Goal: Complete application form: Complete application form

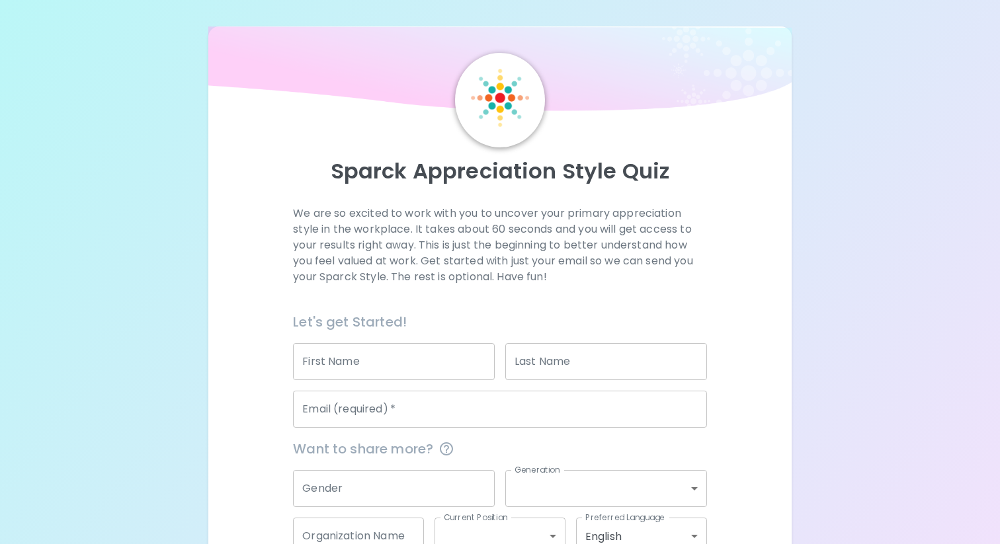
scroll to position [86, 0]
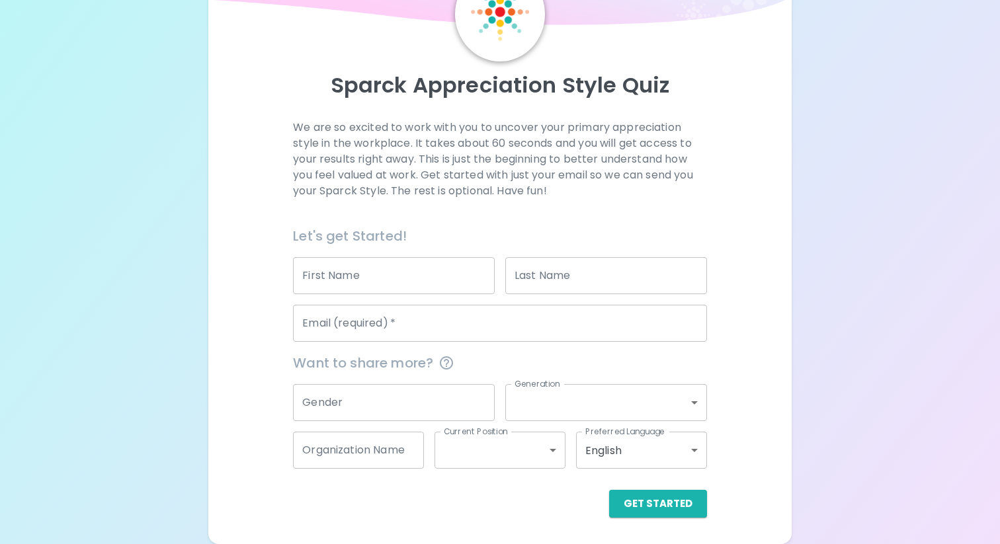
click at [418, 279] on input "First Name" at bounding box center [394, 275] width 202 height 37
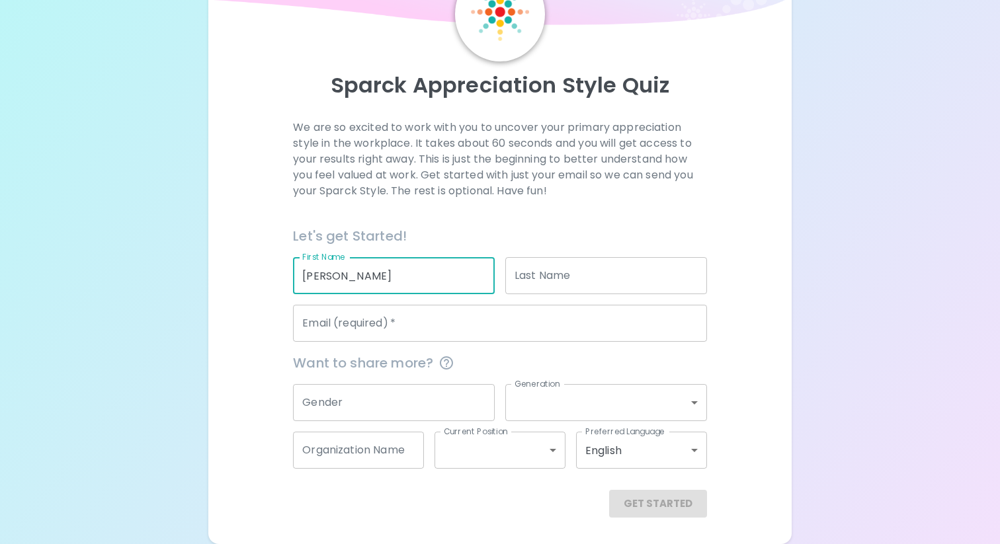
type input "[PERSON_NAME]"
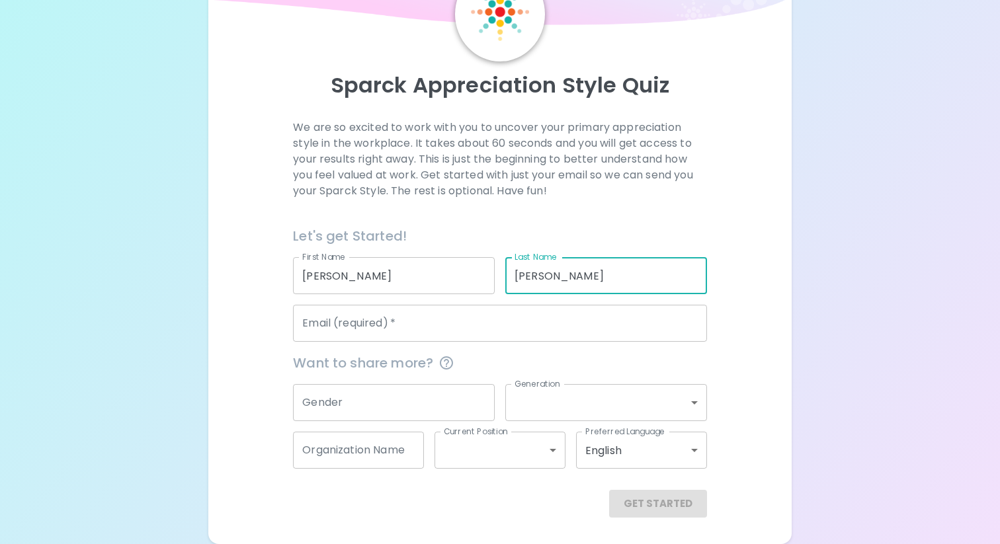
type input "[PERSON_NAME]"
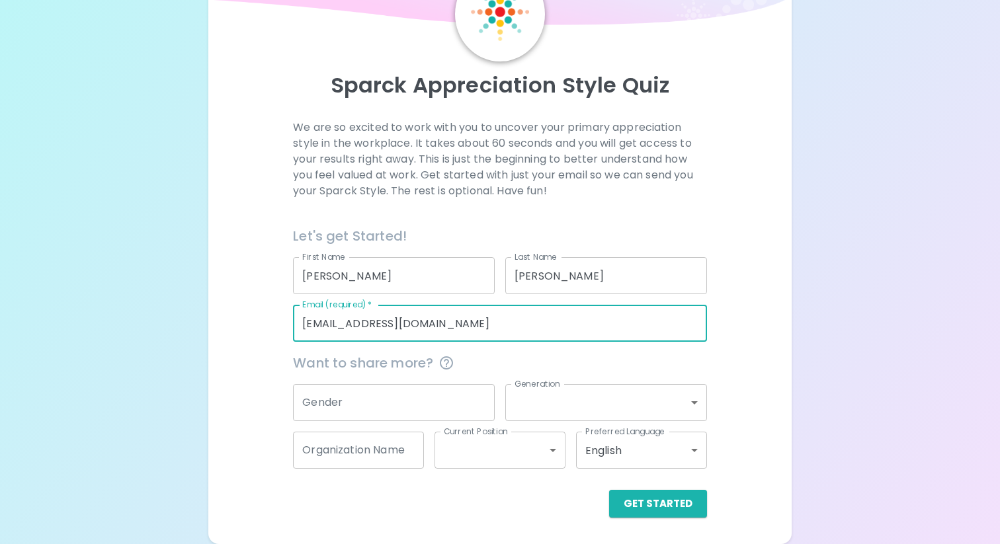
type input "[EMAIL_ADDRESS][DOMAIN_NAME]"
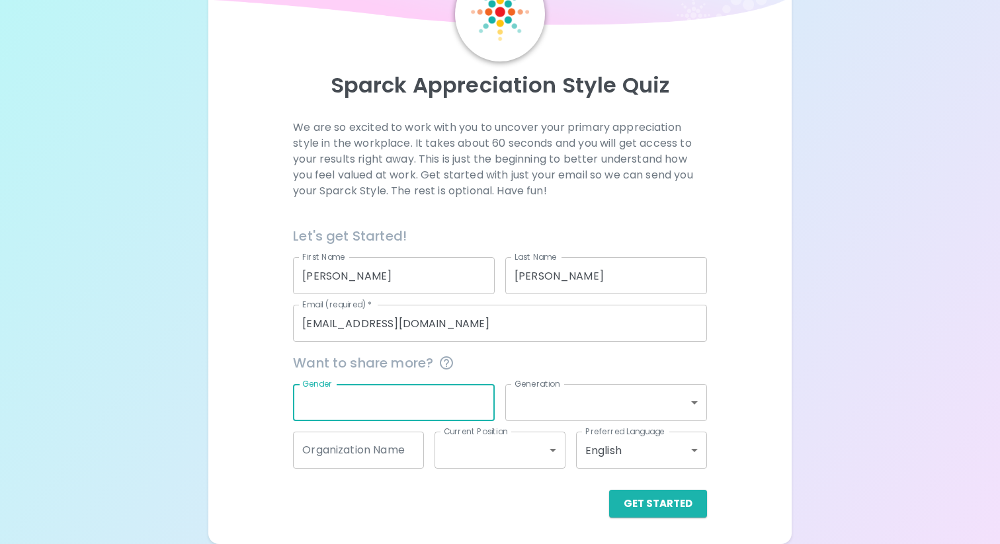
type input "f"
type input "e"
type input "[DEMOGRAPHIC_DATA]"
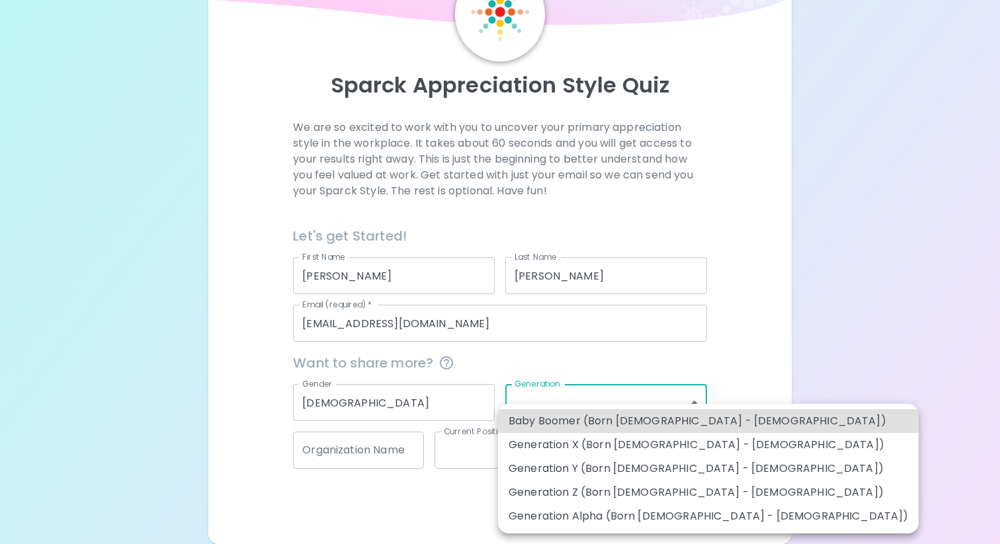
click at [644, 471] on li "Generation Y (Born [DEMOGRAPHIC_DATA] - [DEMOGRAPHIC_DATA])" at bounding box center [708, 469] width 420 height 24
type input "generation_y"
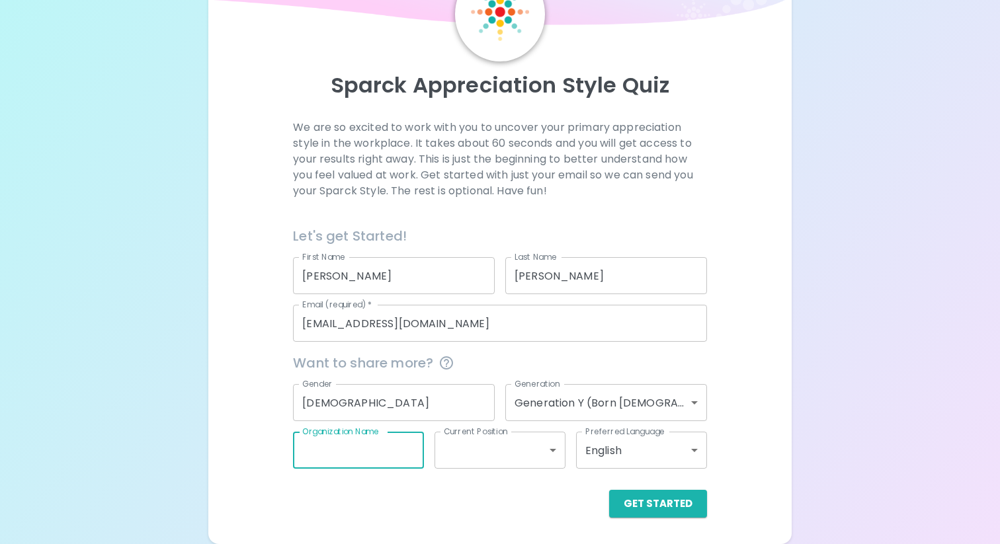
click at [397, 451] on input "Organization Name" at bounding box center [358, 450] width 131 height 37
type input "KSU iTeach"
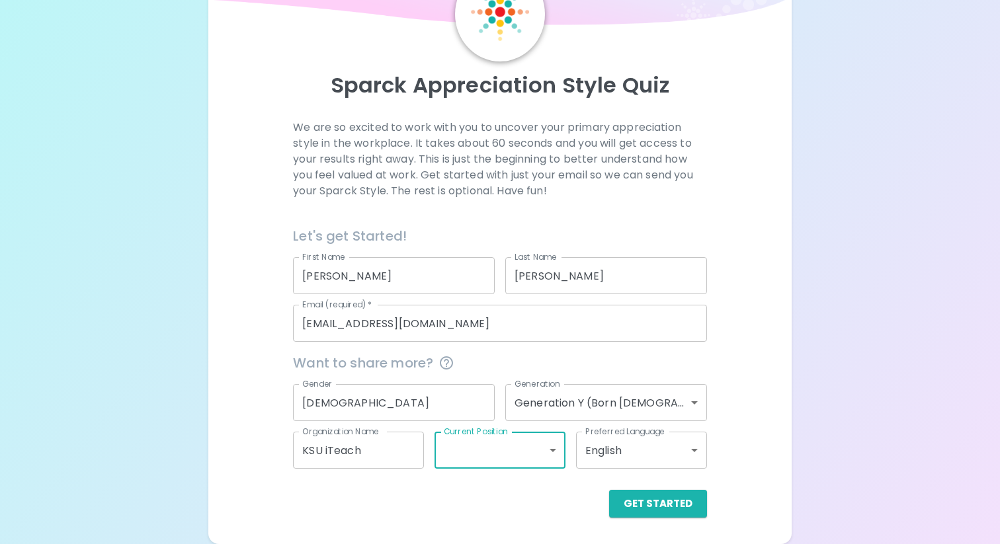
click at [521, 454] on body "Sparck Appreciation Style Quiz We are so excited to work with you to uncover yo…" at bounding box center [500, 229] width 1000 height 630
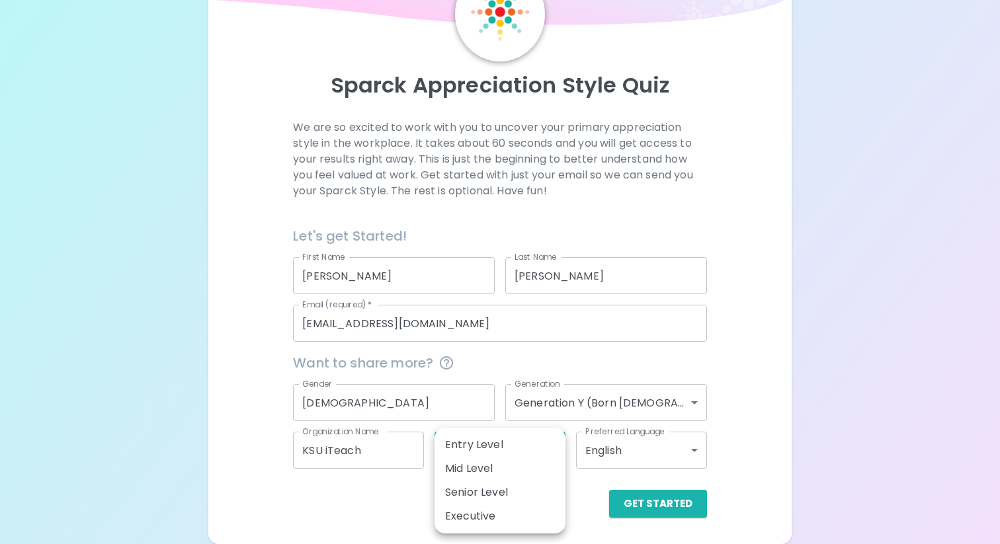
click at [514, 504] on ul "Entry Level Mid Level Senior Level Executive" at bounding box center [499, 481] width 131 height 106
click at [458, 329] on div at bounding box center [500, 272] width 1000 height 544
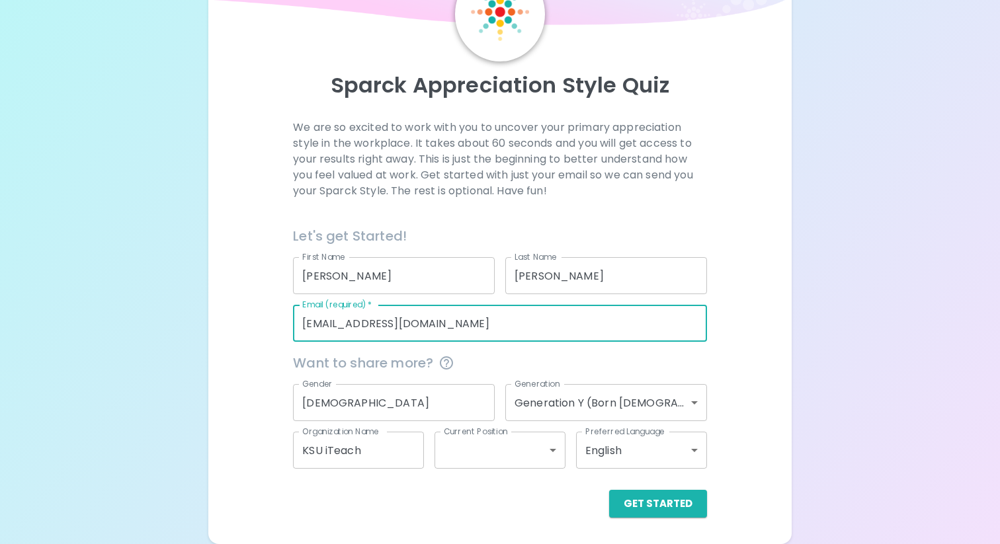
click at [443, 322] on input "[EMAIL_ADDRESS][DOMAIN_NAME]" at bounding box center [499, 323] width 413 height 37
drag, startPoint x: 443, startPoint y: 322, endPoint x: 270, endPoint y: 316, distance: 173.3
click at [270, 316] on div "We are so excited to work with you to uncover your primary appreciation style i…" at bounding box center [499, 319] width 551 height 398
type input "[PERSON_NAME][EMAIL_ADDRESS][DOMAIN_NAME]"
click at [534, 445] on body "Sparck Appreciation Style Quiz We are so excited to work with you to uncover yo…" at bounding box center [500, 229] width 1000 height 630
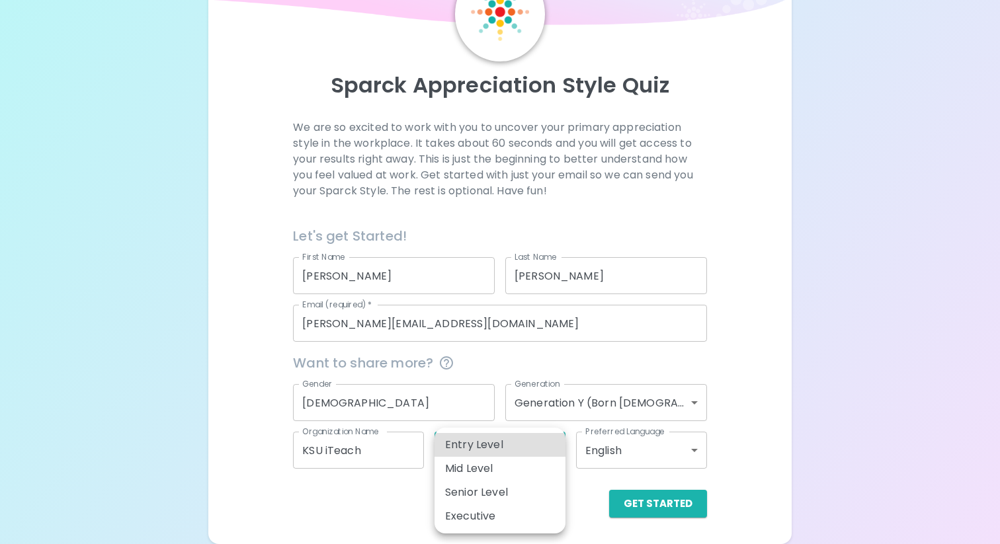
click at [508, 506] on li "Executive" at bounding box center [499, 516] width 131 height 24
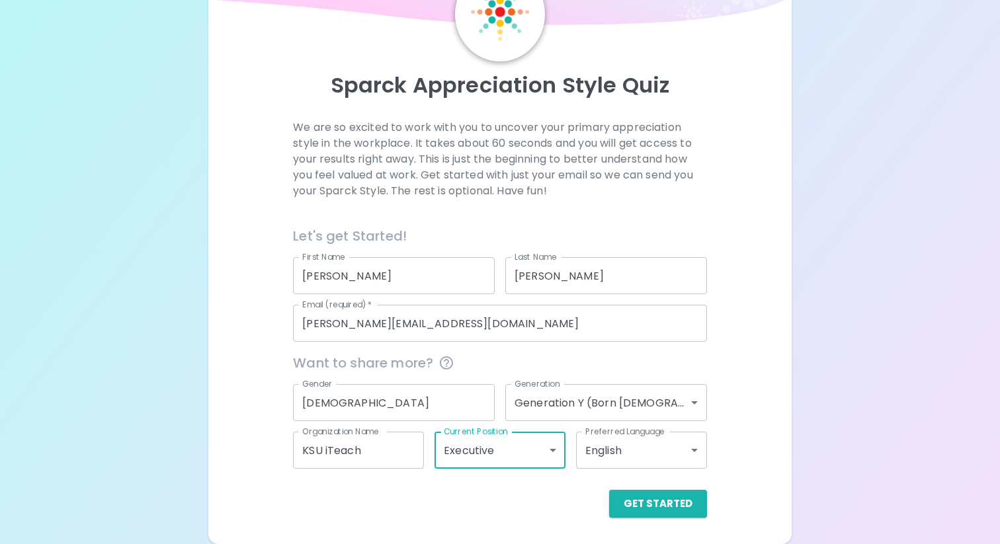
click at [518, 450] on body "Sparck Appreciation Style Quiz We are so excited to work with you to uncover yo…" at bounding box center [500, 229] width 1000 height 630
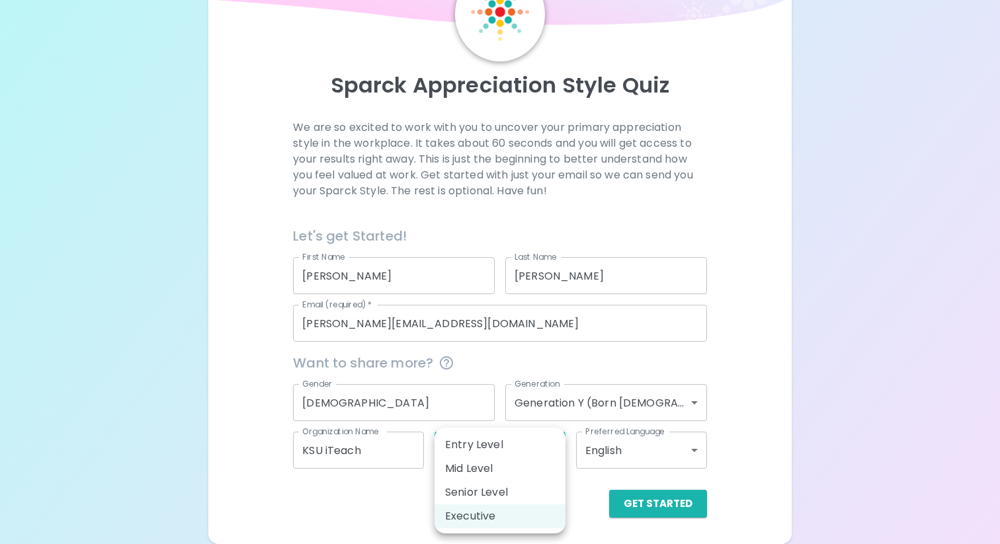
click at [496, 473] on li "Mid Level" at bounding box center [499, 469] width 131 height 24
type input "mid_level"
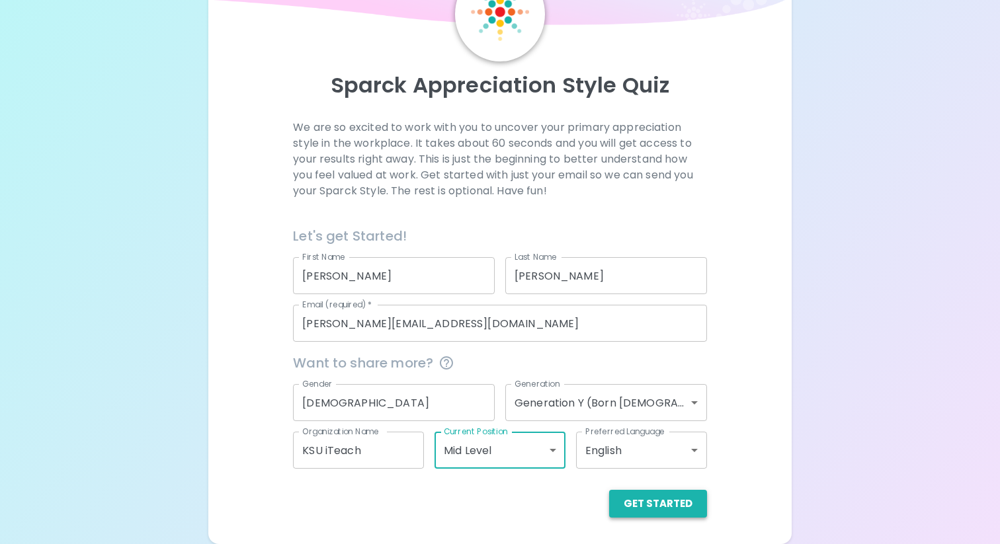
click at [651, 505] on button "Get Started" at bounding box center [658, 504] width 98 height 28
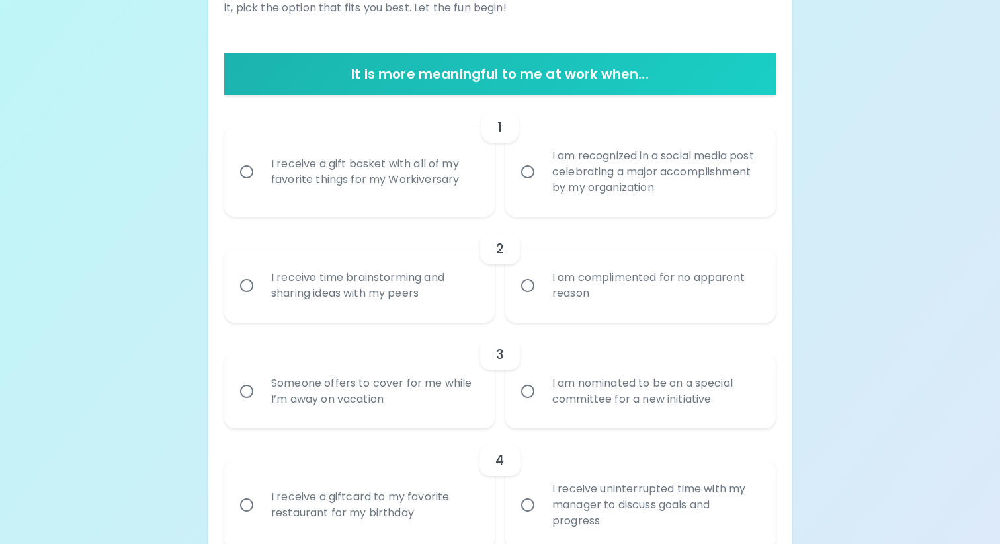
scroll to position [229, 0]
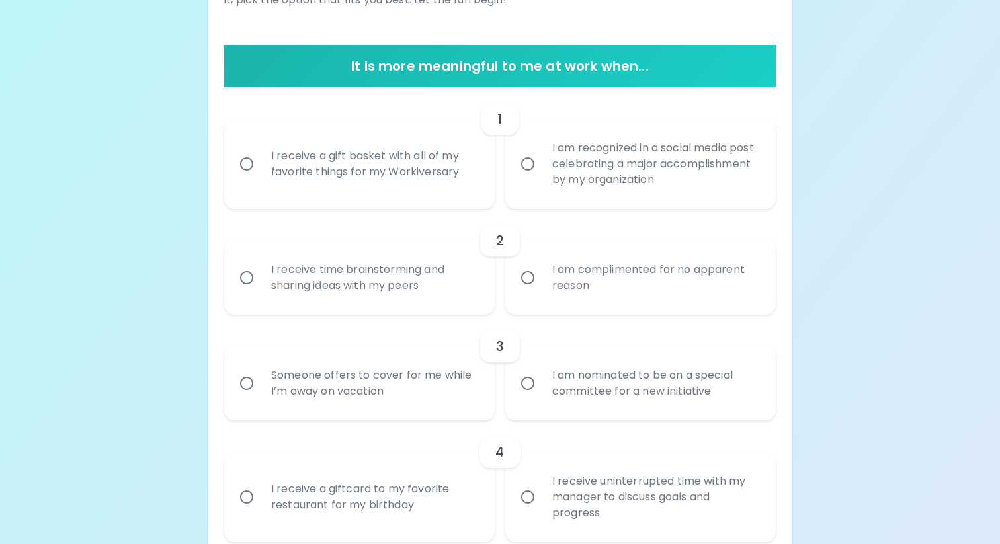
click at [390, 159] on div "I receive a gift basket with all of my favorite things for my Workiversary" at bounding box center [373, 163] width 227 height 63
click at [260, 159] on input "I receive a gift basket with all of my favorite things for my Workiversary" at bounding box center [247, 164] width 28 height 28
radio input "true"
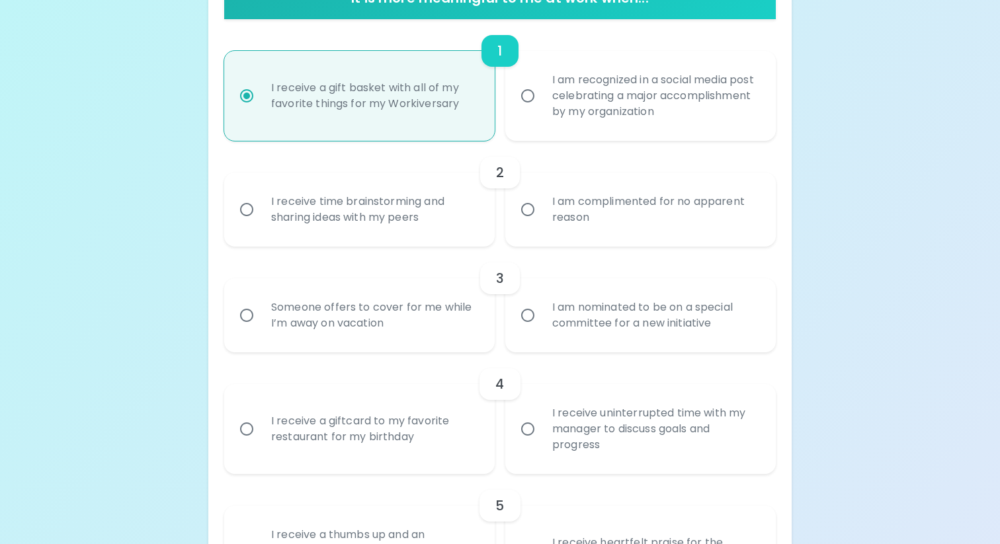
scroll to position [335, 0]
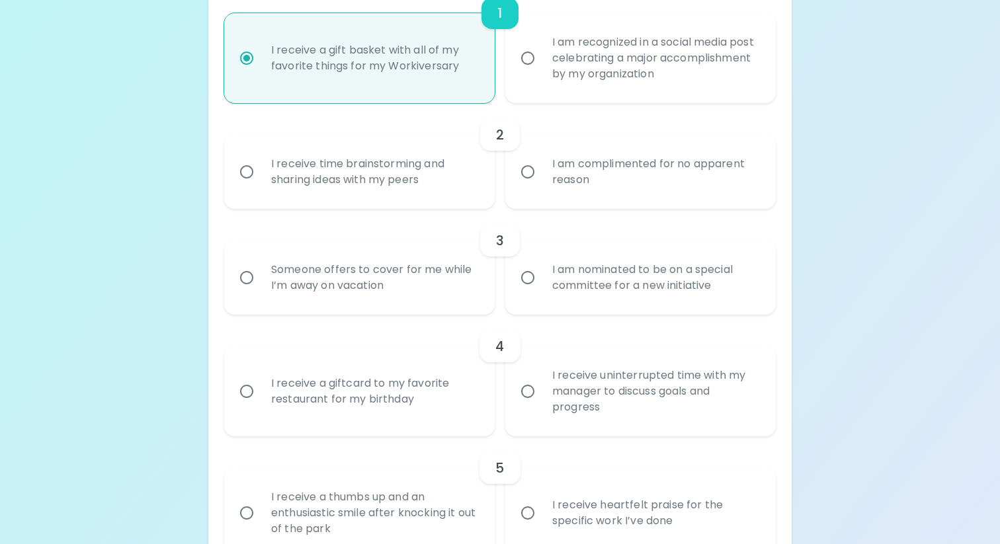
click at [414, 171] on div "I receive time brainstorming and sharing ideas with my peers" at bounding box center [373, 171] width 227 height 63
click at [260, 171] on input "I receive time brainstorming and sharing ideas with my peers" at bounding box center [247, 172] width 28 height 28
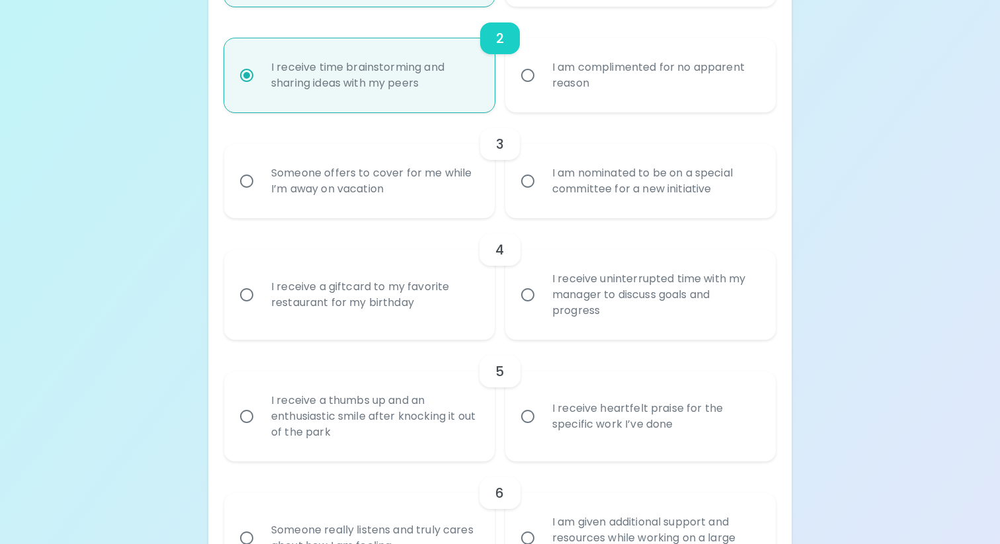
scroll to position [438, 0]
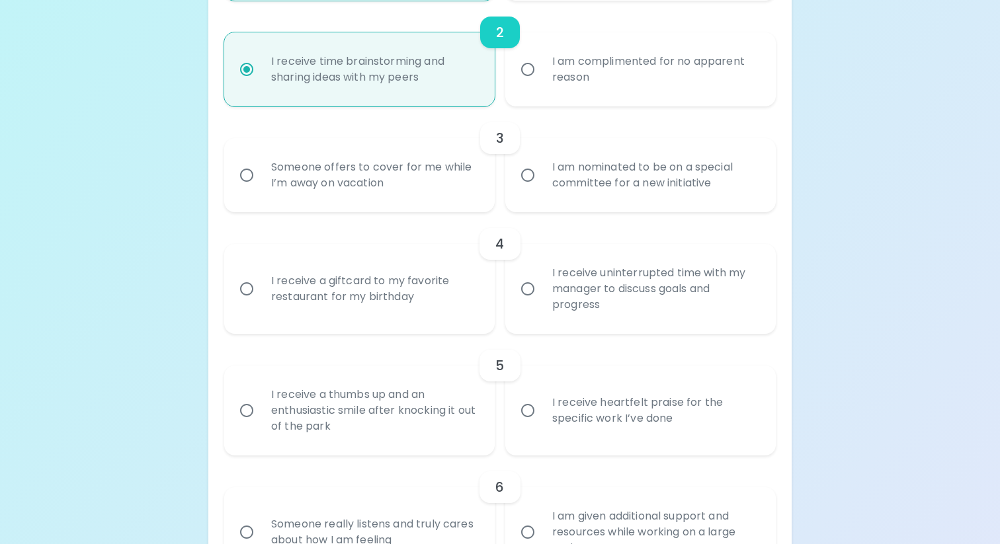
radio input "true"
click at [407, 165] on div "Someone offers to cover for me while I’m away on vacation" at bounding box center [373, 174] width 227 height 63
click at [260, 165] on input "Someone offers to cover for me while I’m away on vacation" at bounding box center [247, 175] width 28 height 28
radio input "false"
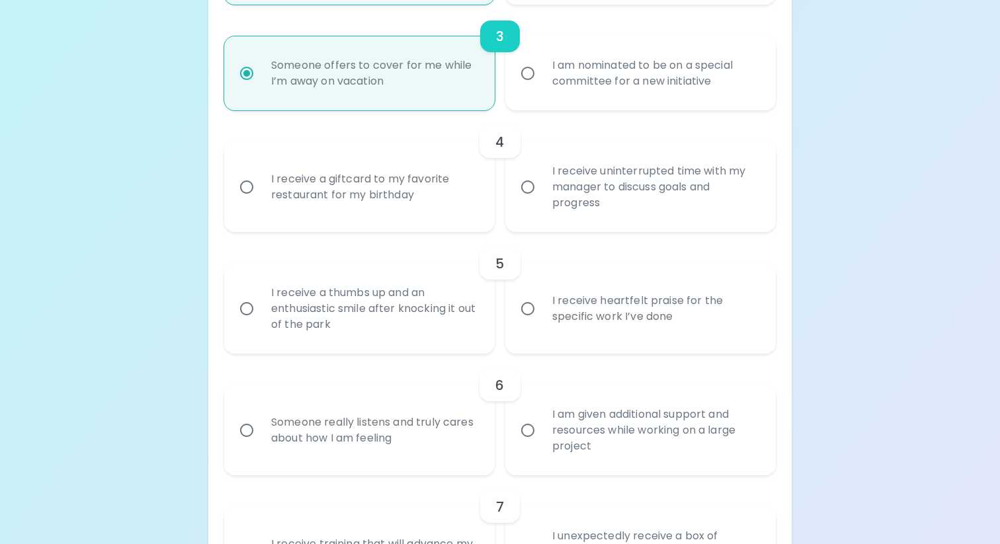
scroll to position [543, 0]
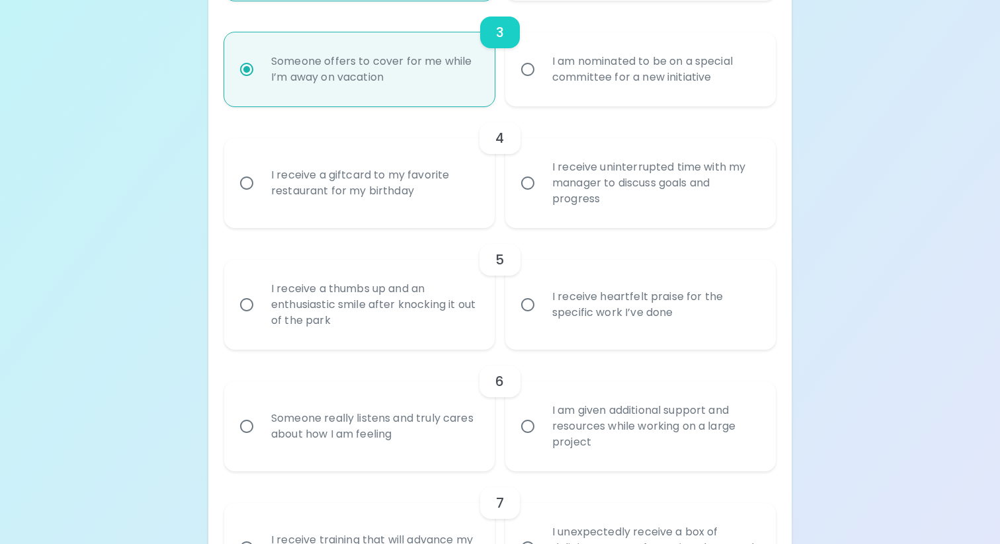
radio input "true"
click at [407, 165] on div "I receive a giftcard to my favorite restaurant for my birthday" at bounding box center [373, 182] width 227 height 63
click at [260, 169] on input "I receive a giftcard to my favorite restaurant for my birthday" at bounding box center [247, 183] width 28 height 28
radio input "false"
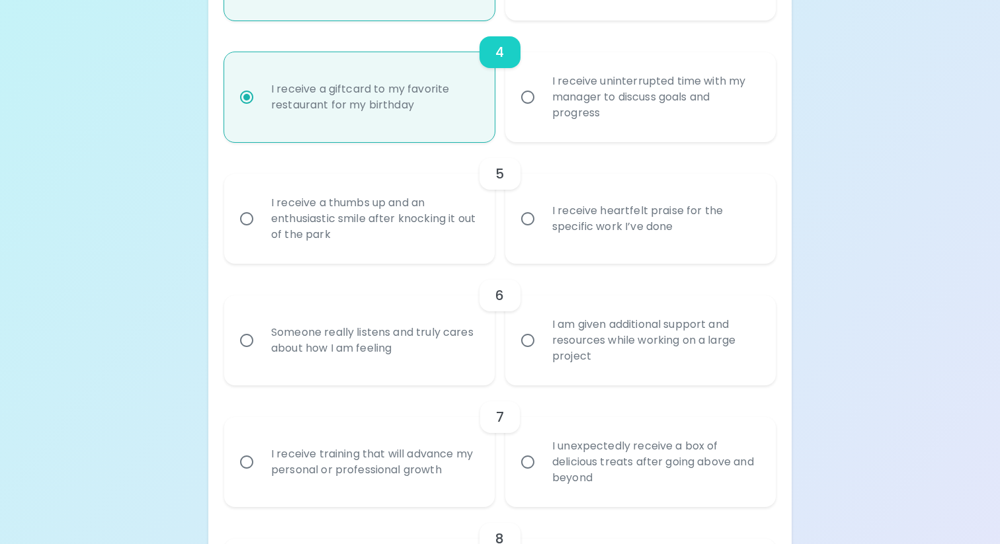
scroll to position [649, 0]
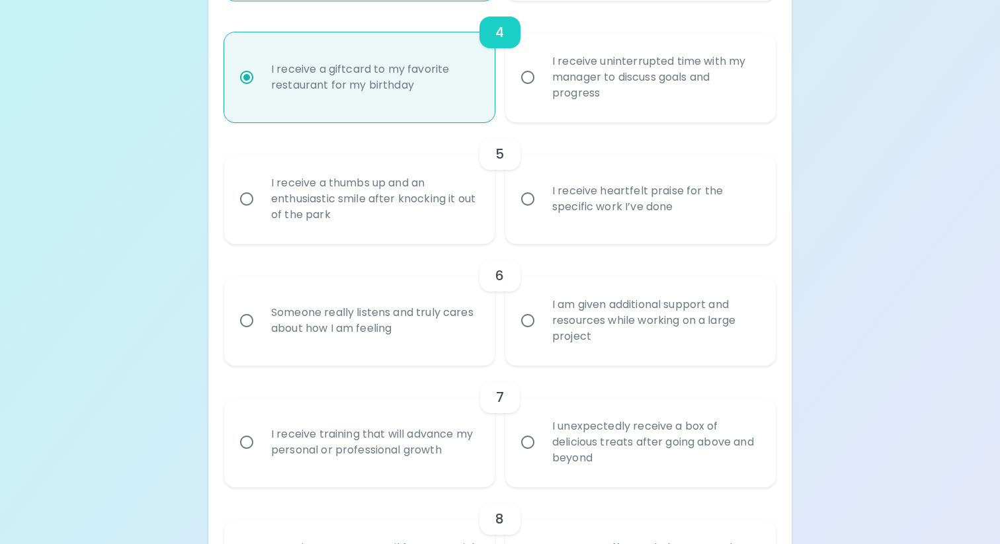
radio input "true"
click at [591, 198] on div "I receive heartfelt praise for the specific work I’ve done" at bounding box center [654, 198] width 227 height 63
click at [541, 198] on input "I receive heartfelt praise for the specific work I’ve done" at bounding box center [528, 199] width 28 height 28
radio input "false"
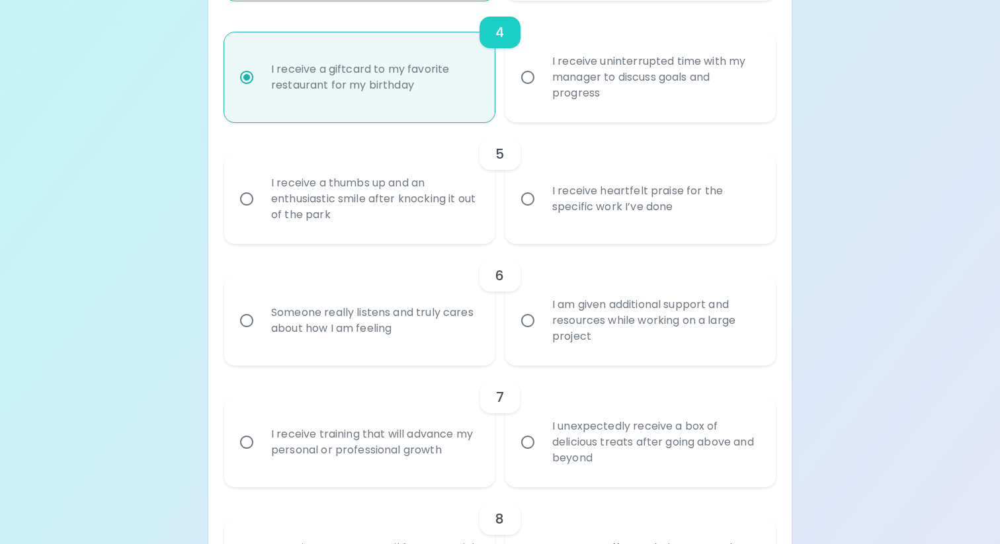
radio input "false"
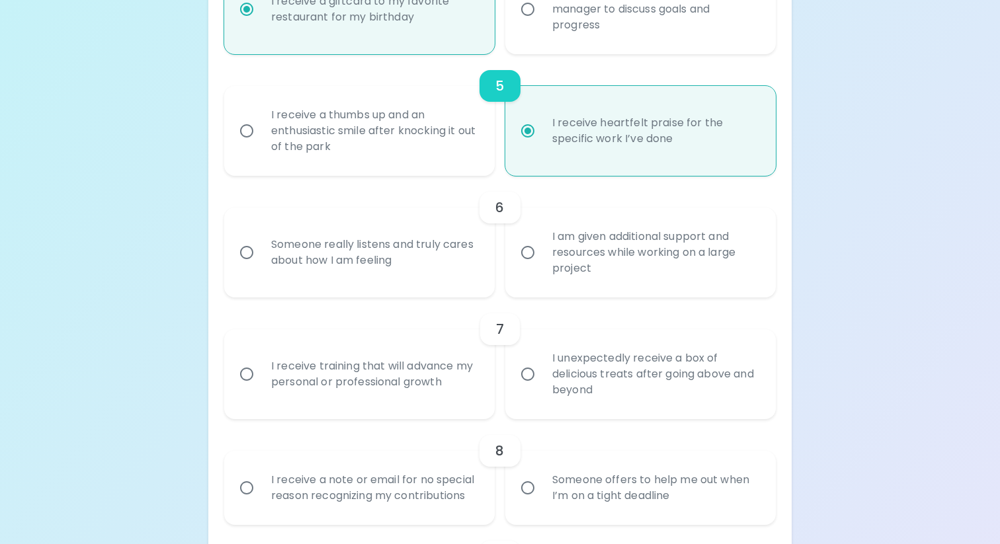
scroll to position [755, 0]
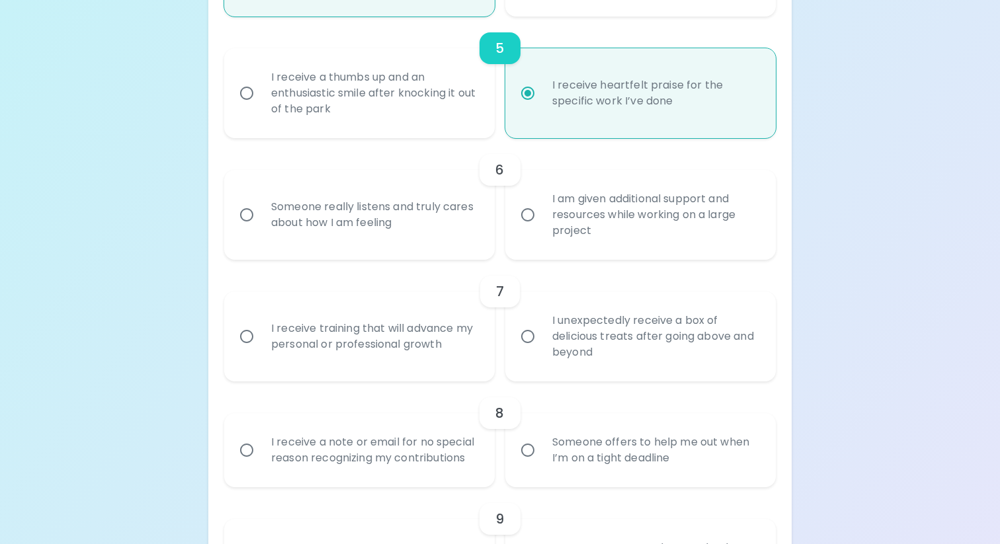
radio input "true"
click at [569, 210] on div "I am given additional support and resources while working on a large project" at bounding box center [654, 214] width 227 height 79
click at [541, 210] on input "I am given additional support and resources while working on a large project" at bounding box center [528, 215] width 28 height 28
radio input "false"
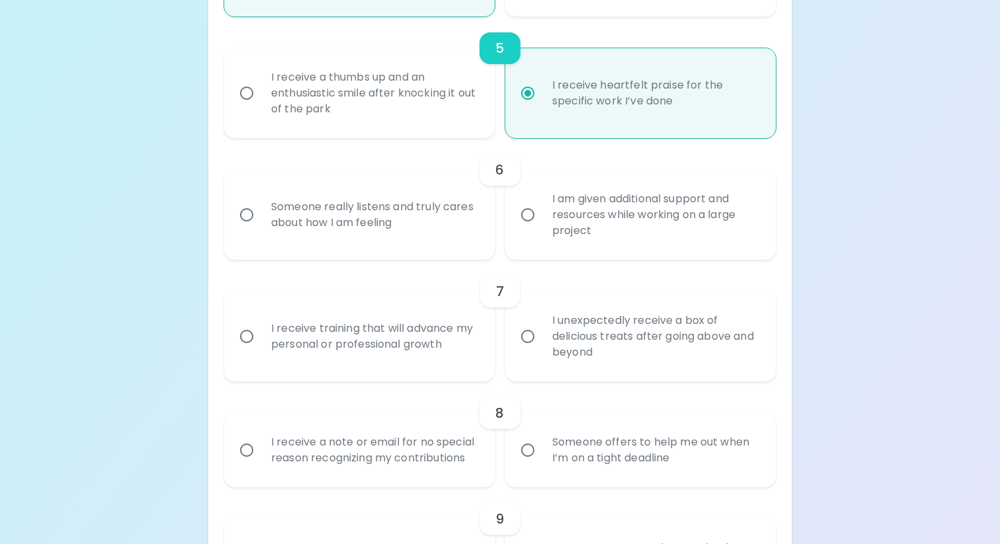
radio input "false"
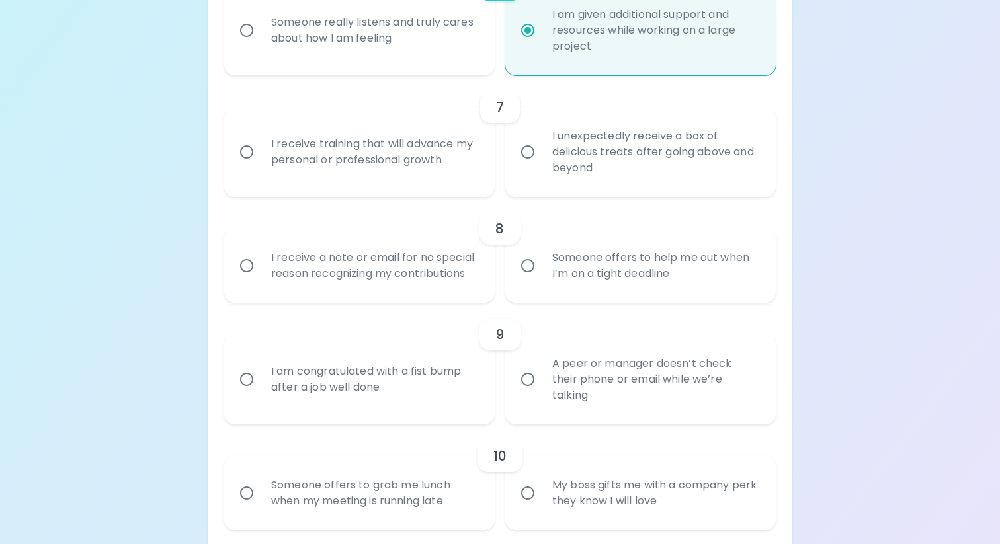
scroll to position [944, 0]
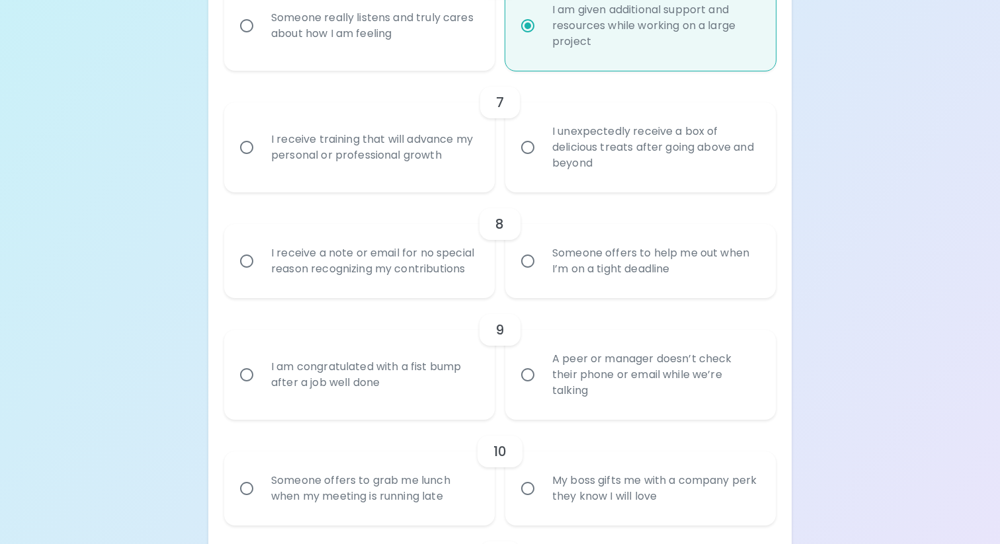
radio input "true"
click at [450, 141] on div "I receive training that will advance my personal or professional growth" at bounding box center [373, 147] width 227 height 63
click at [260, 141] on input "I receive training that will advance my personal or professional growth" at bounding box center [247, 148] width 28 height 28
radio input "false"
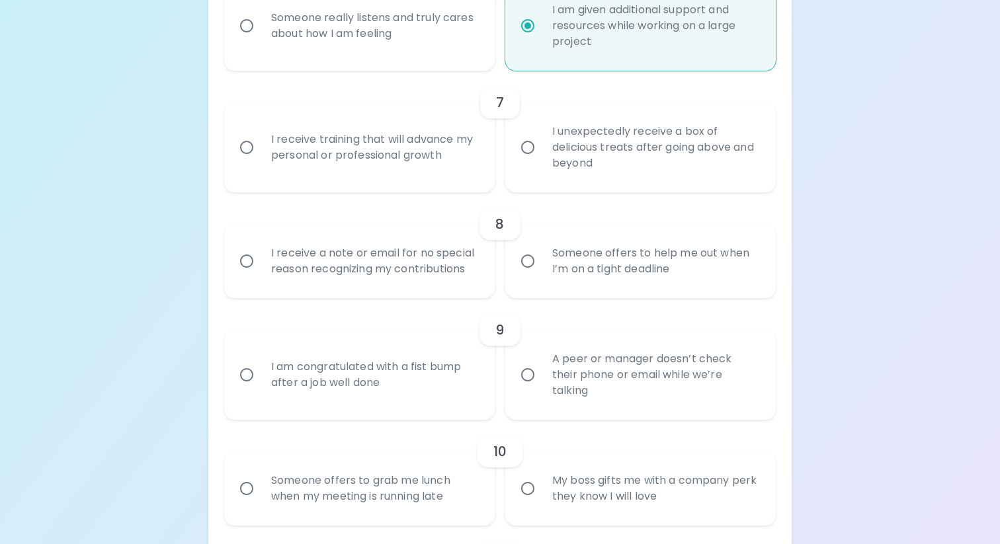
radio input "false"
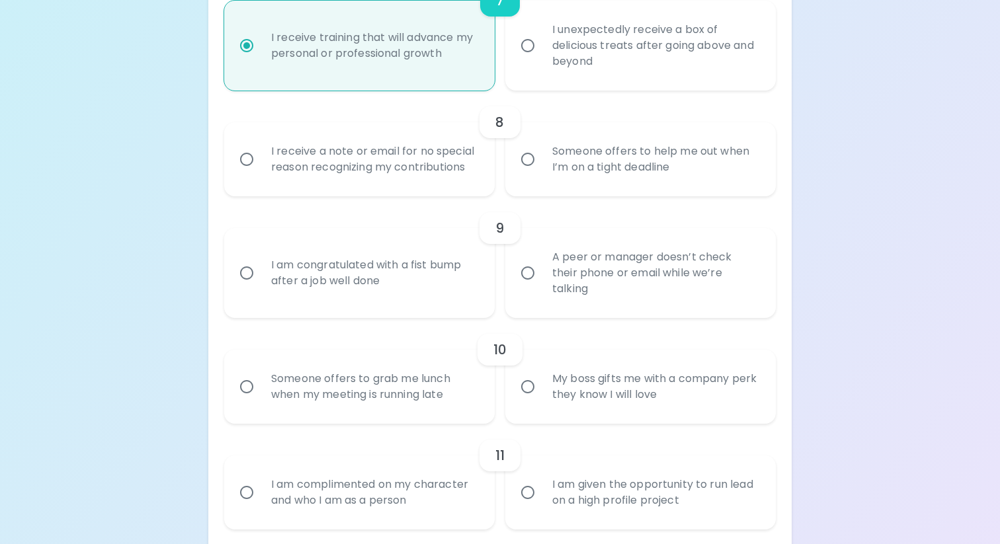
scroll to position [1050, 0]
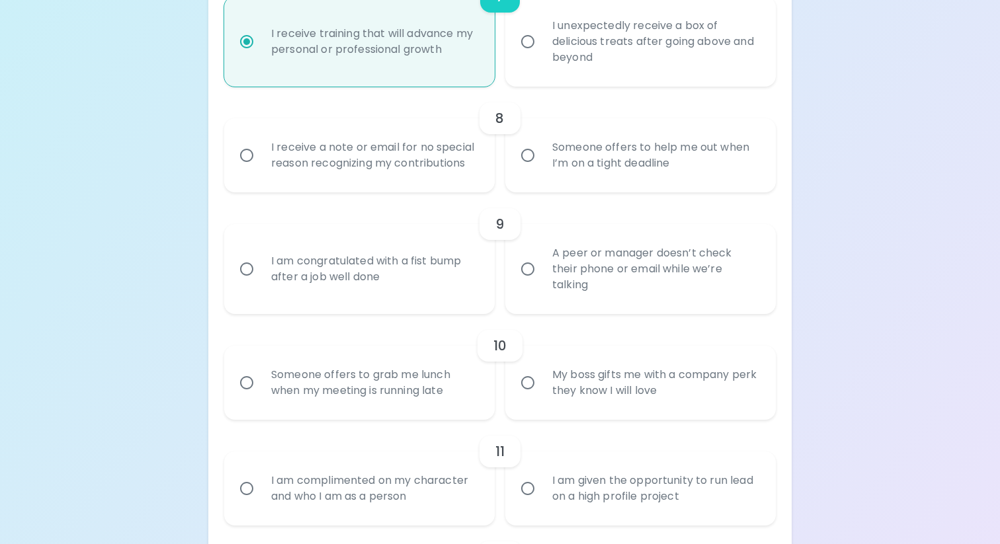
radio input "true"
click at [584, 31] on div "I unexpectedly receive a box of delicious treats after going above and beyond" at bounding box center [654, 41] width 227 height 79
click at [541, 31] on input "I unexpectedly receive a box of delicious treats after going above and beyond" at bounding box center [528, 42] width 28 height 28
radio input "false"
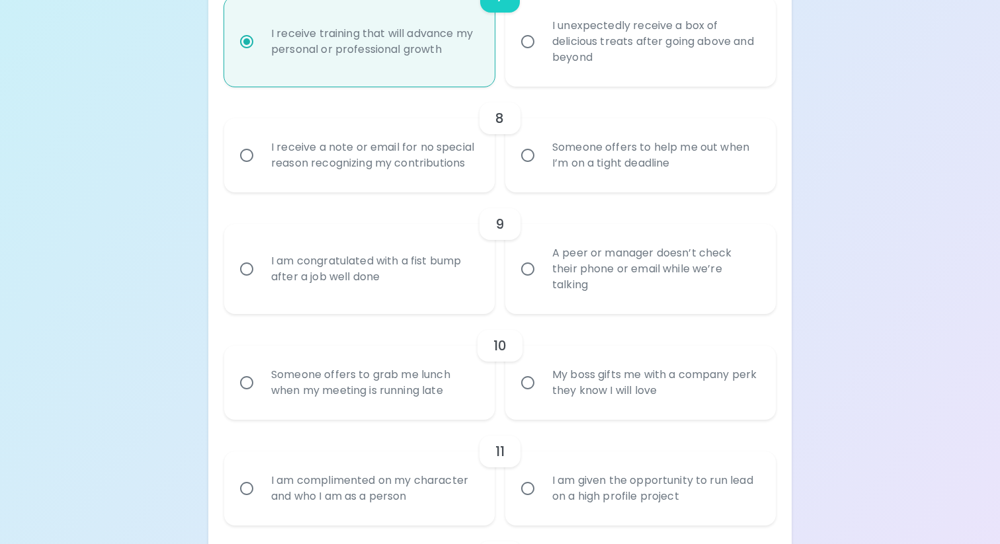
radio input "false"
radio input "true"
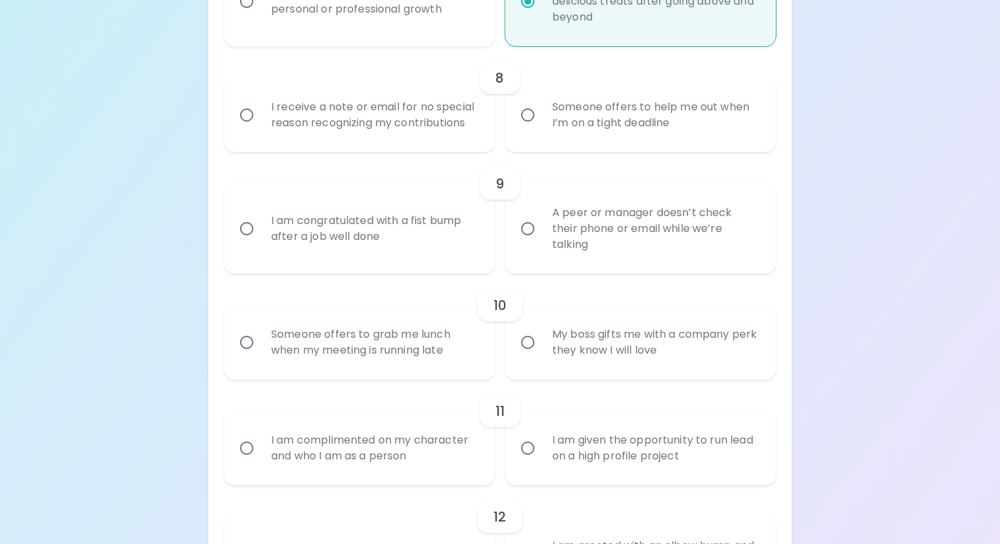
scroll to position [1098, 0]
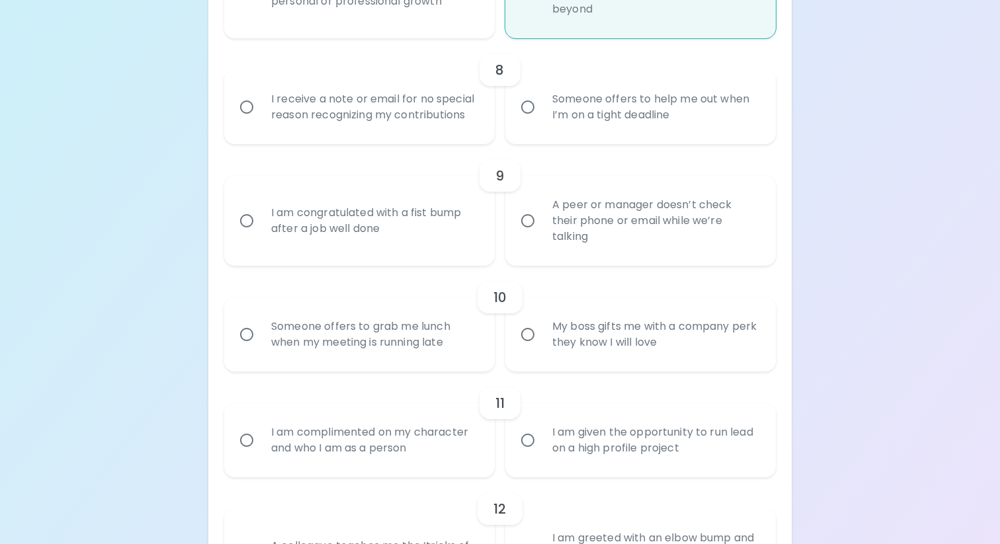
radio input "true"
click at [419, 103] on div "I receive a note or email for no special reason recognizing my contributions" at bounding box center [373, 106] width 227 height 63
click at [260, 103] on input "I receive a note or email for no special reason recognizing my contributions" at bounding box center [247, 107] width 28 height 28
radio input "false"
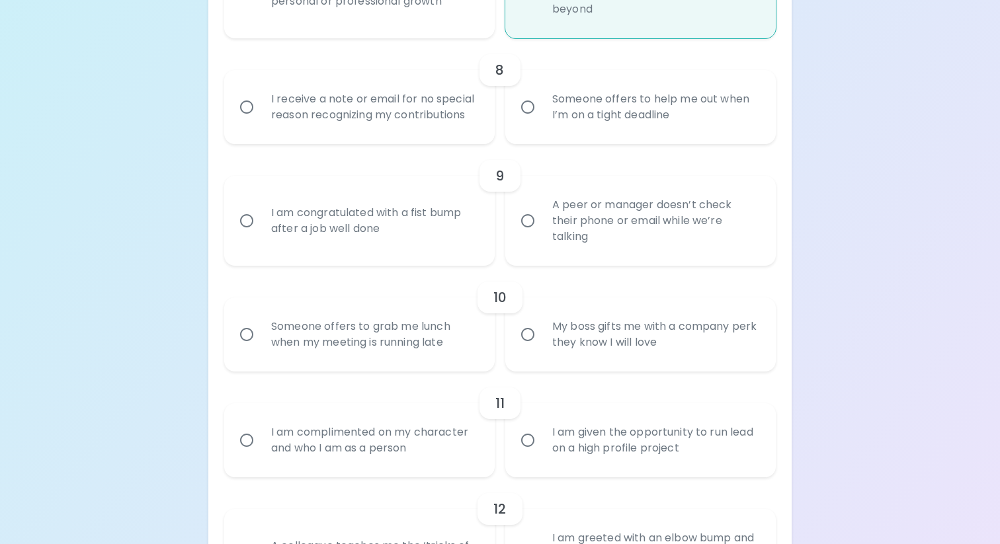
radio input "false"
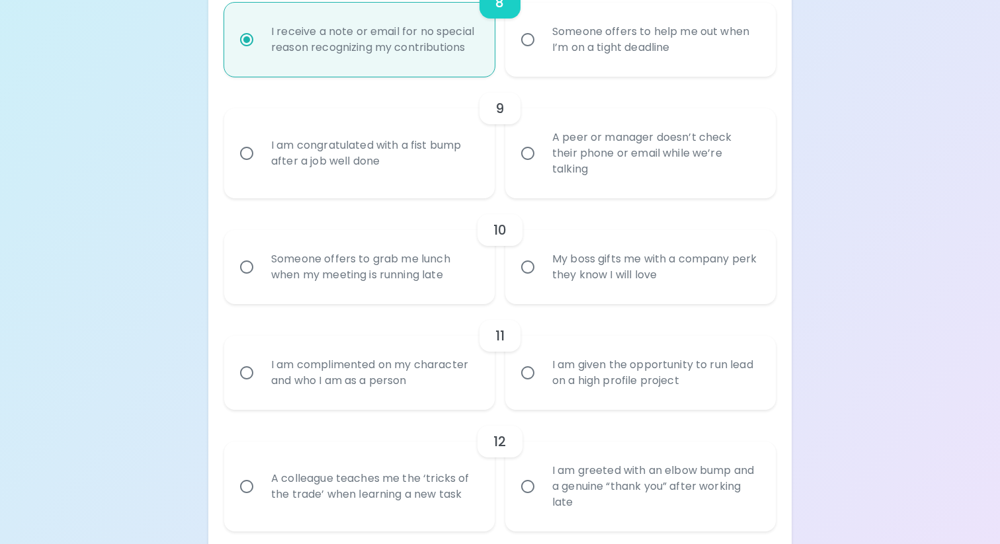
scroll to position [1151, 0]
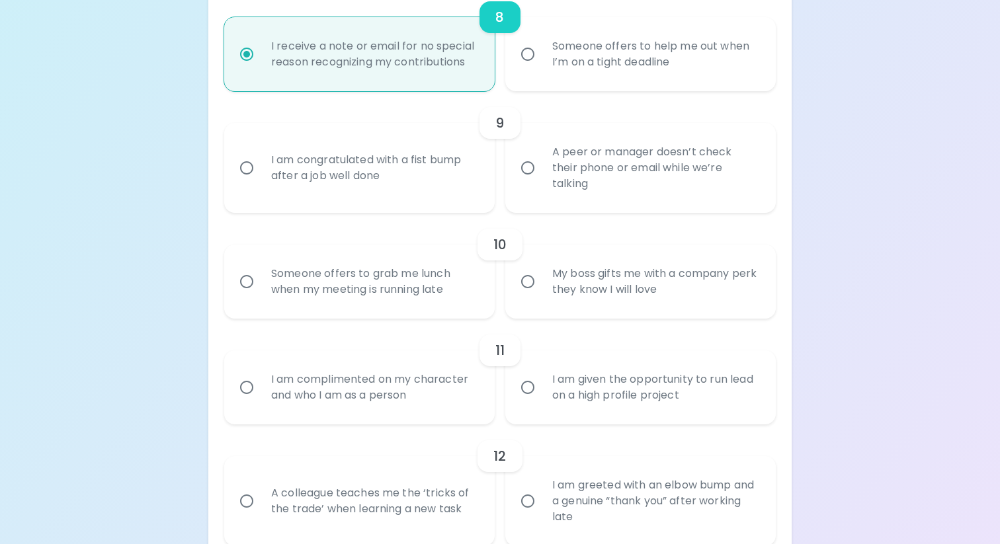
radio input "true"
click at [584, 50] on div "Someone offers to help me out when I’m on a tight deadline" at bounding box center [654, 53] width 227 height 63
click at [541, 50] on input "Someone offers to help me out when I’m on a tight deadline" at bounding box center [528, 54] width 28 height 28
radio input "false"
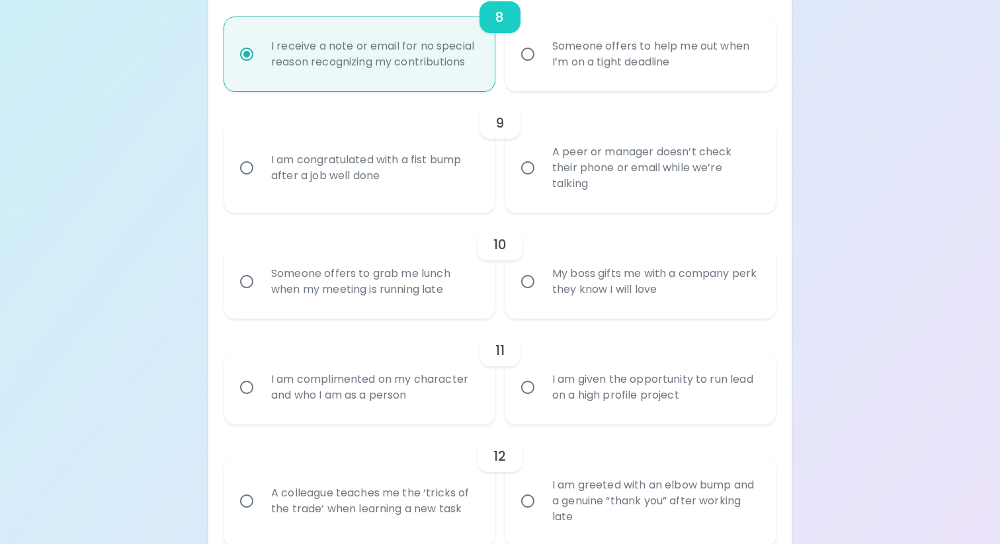
radio input "false"
radio input "true"
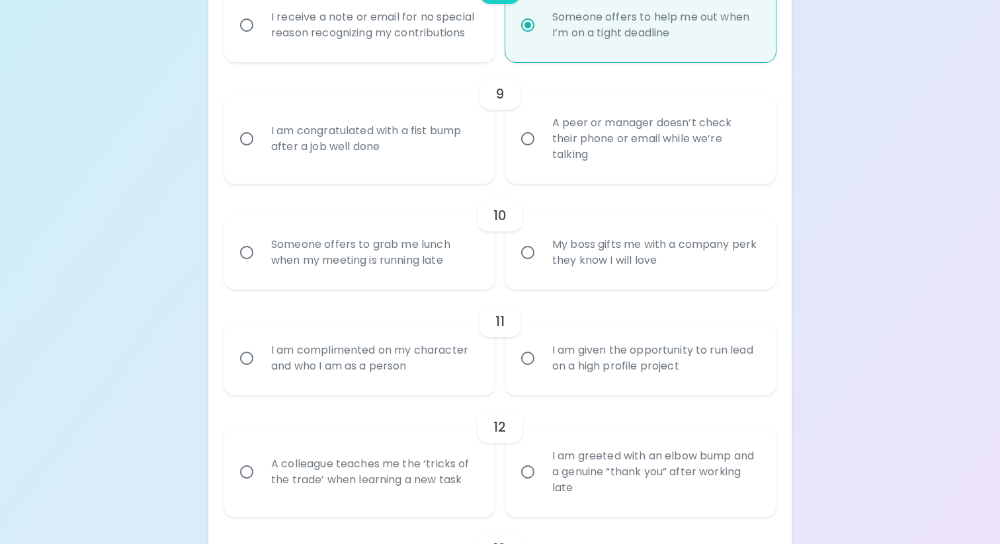
scroll to position [1192, 0]
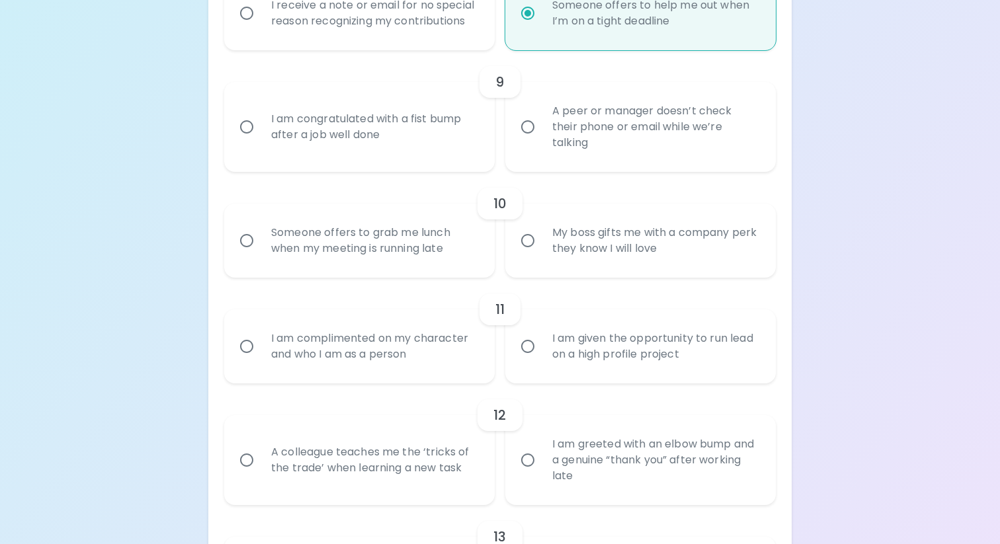
radio input "true"
click at [605, 118] on div "A peer or manager doesn’t check their phone or email while we’re talking" at bounding box center [654, 126] width 227 height 79
click at [541, 118] on input "A peer or manager doesn’t check their phone or email while we’re talking" at bounding box center [528, 127] width 28 height 28
radio input "false"
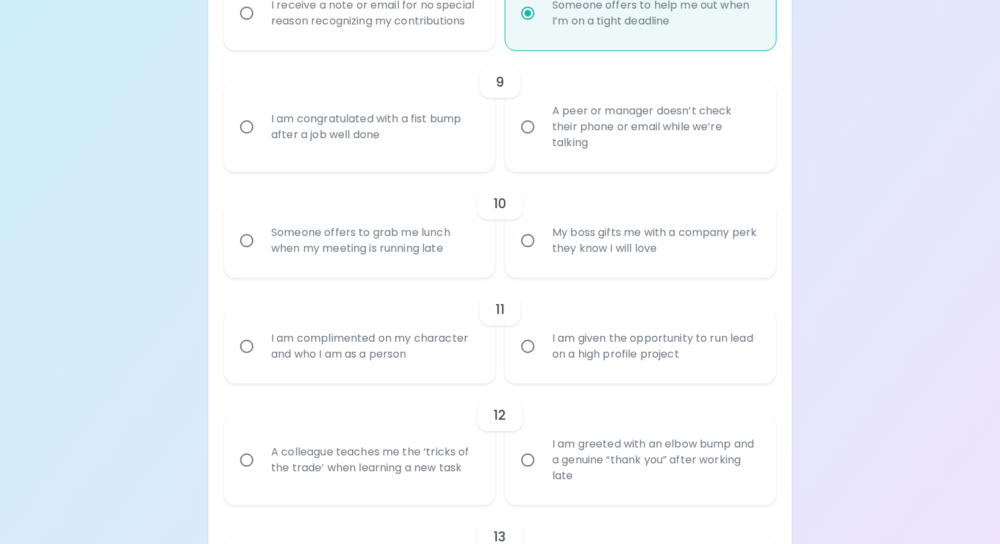
radio input "false"
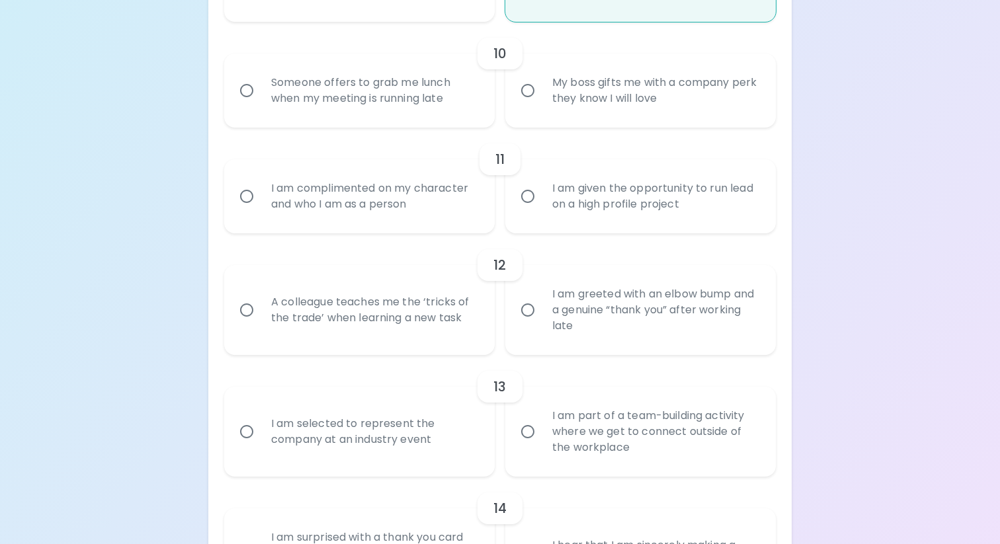
scroll to position [1343, 0]
radio input "true"
click at [424, 90] on div "Someone offers to grab me lunch when my meeting is running late" at bounding box center [373, 89] width 227 height 63
click at [260, 90] on input "Someone offers to grab me lunch when my meeting is running late" at bounding box center [247, 89] width 28 height 28
radio input "false"
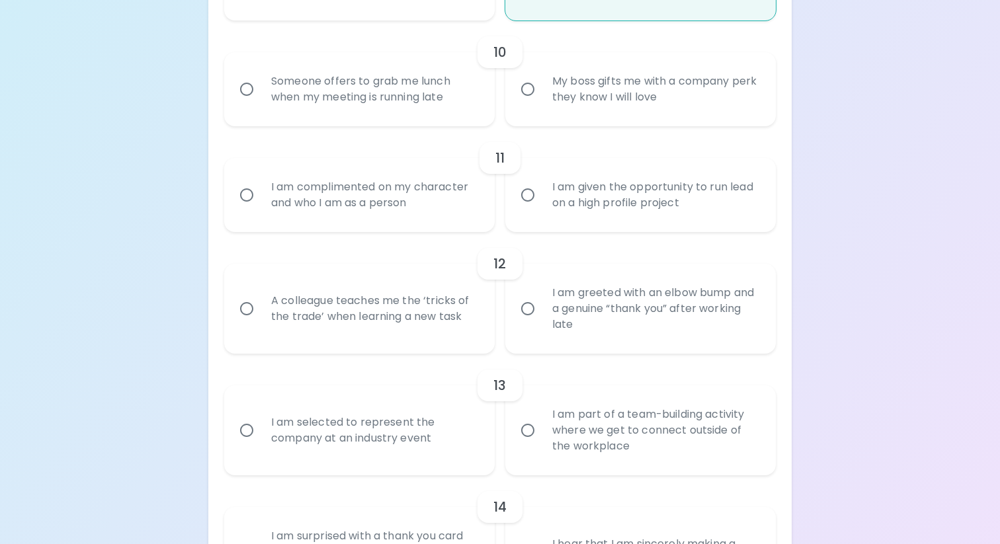
radio input "false"
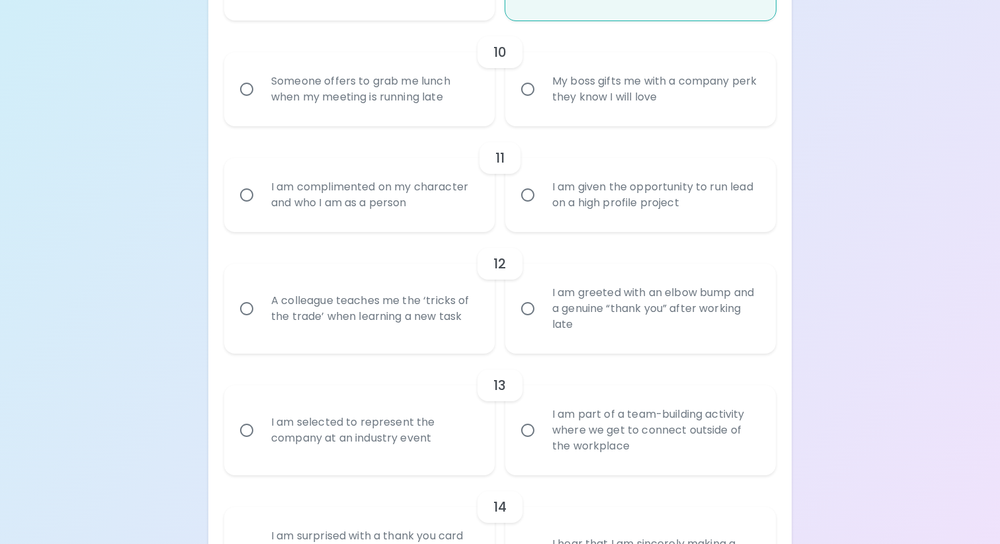
radio input "false"
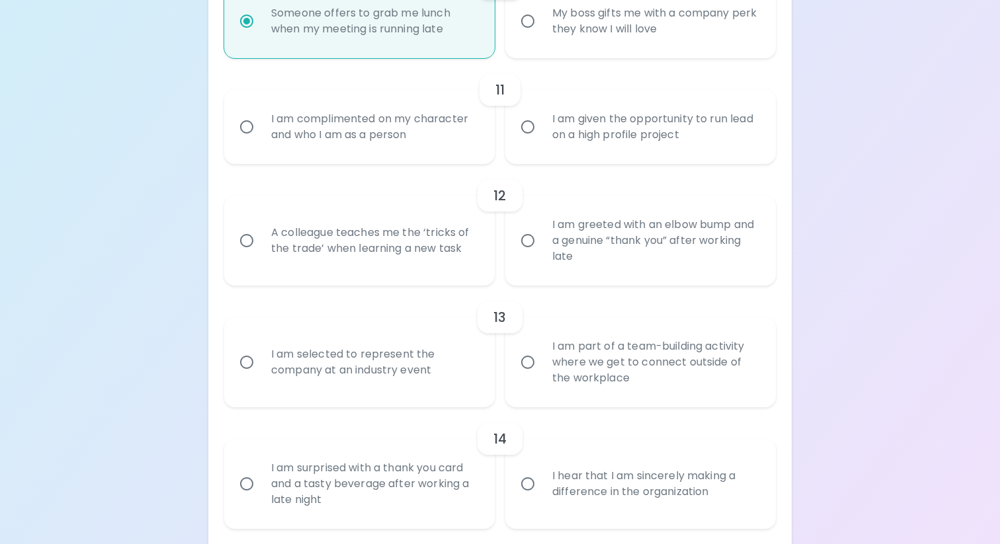
scroll to position [1449, 0]
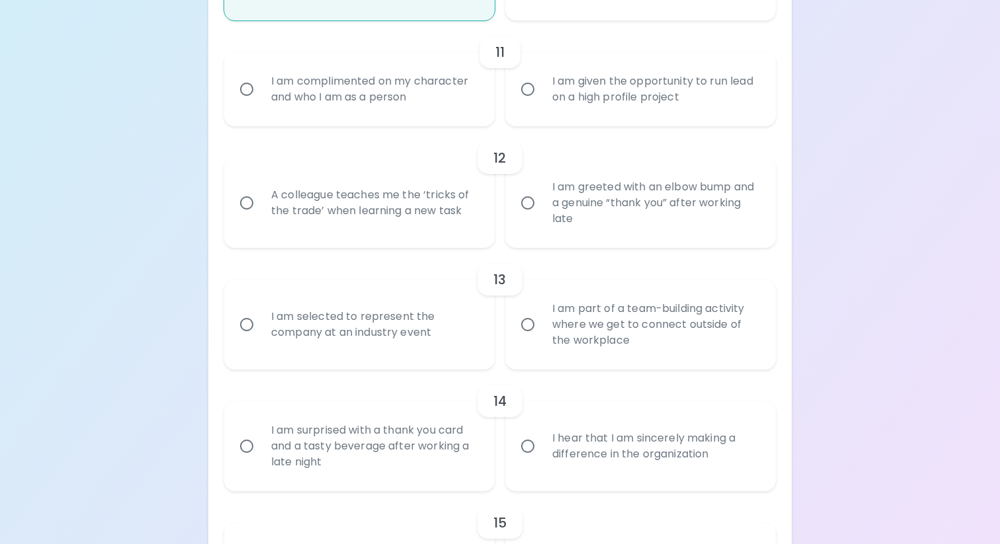
radio input "true"
click at [447, 87] on div "I am complimented on my character and who I am as a person" at bounding box center [373, 89] width 227 height 63
click at [260, 87] on input "I am complimented on my character and who I am as a person" at bounding box center [247, 89] width 28 height 28
radio input "false"
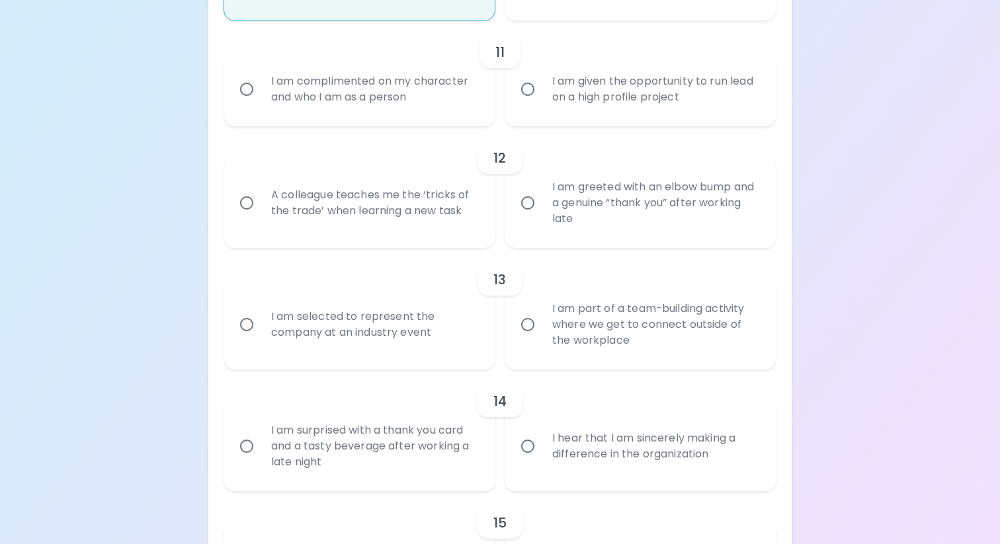
radio input "false"
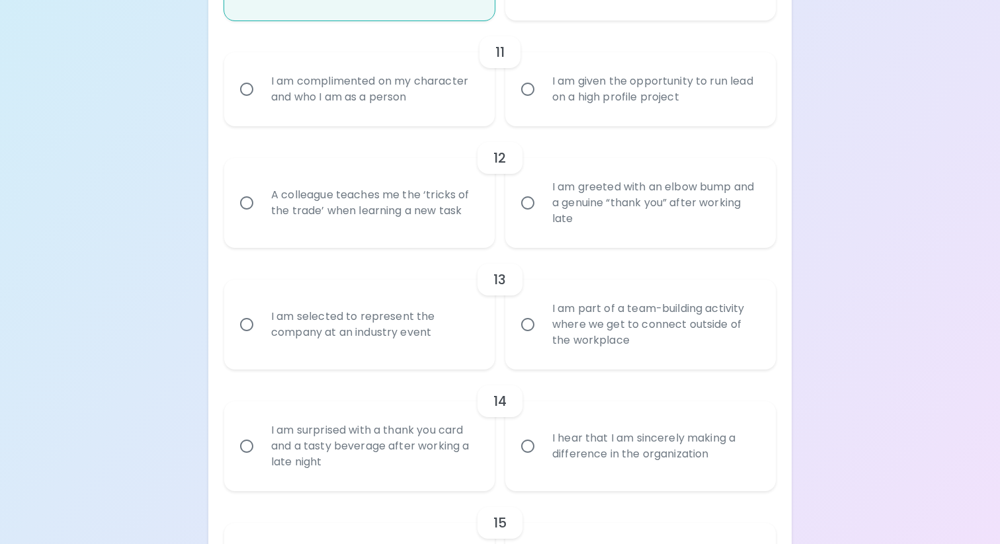
radio input "false"
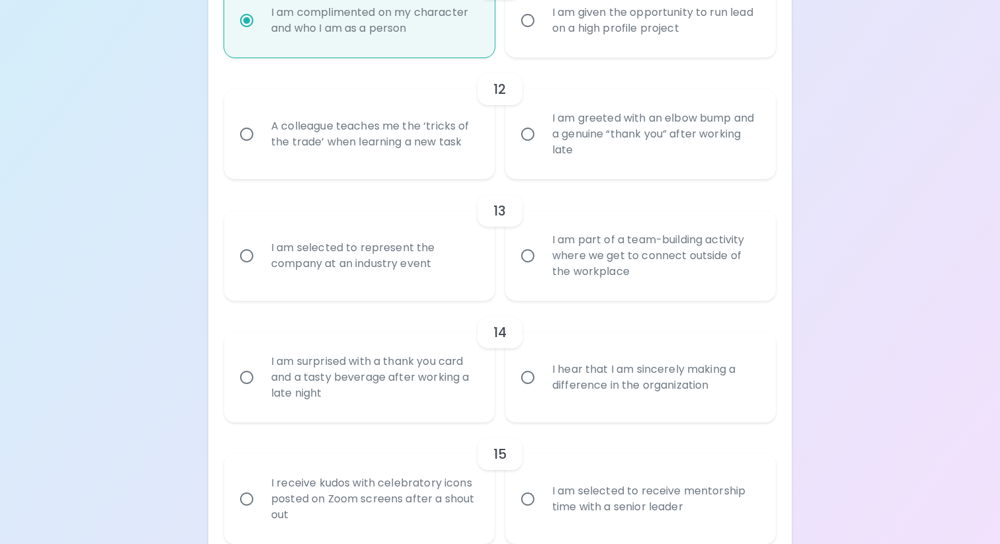
scroll to position [1555, 0]
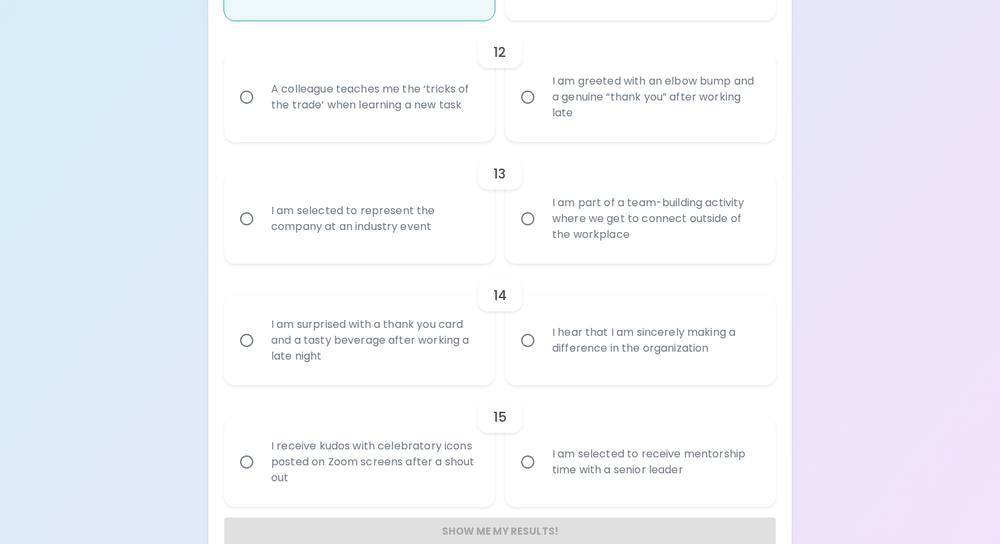
radio input "true"
click at [459, 104] on div "A colleague teaches me the ‘tricks of the trade’ when learning a new task" at bounding box center [373, 96] width 227 height 63
click at [260, 104] on input "A colleague teaches me the ‘tricks of the trade’ when learning a new task" at bounding box center [247, 97] width 28 height 28
radio input "false"
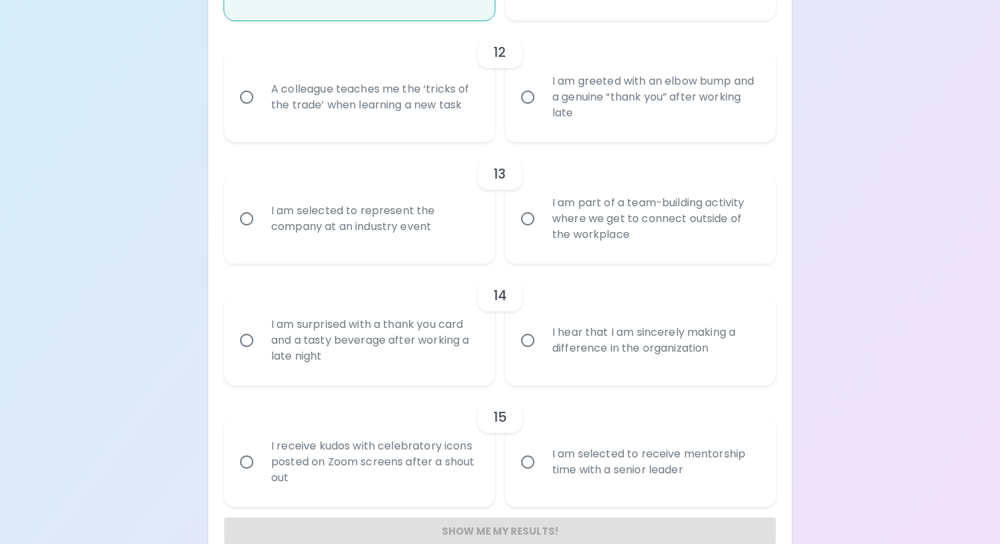
radio input "false"
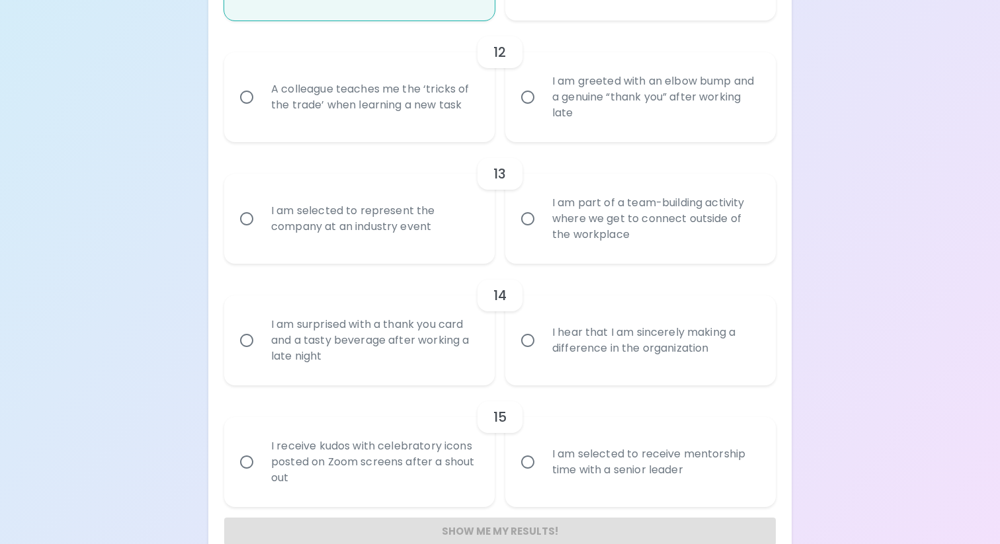
radio input "false"
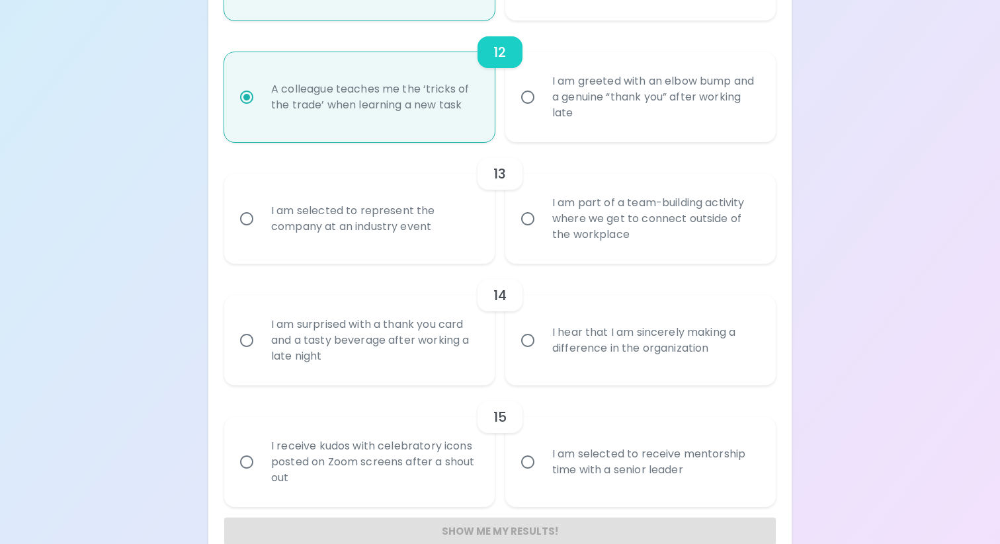
scroll to position [1583, 0]
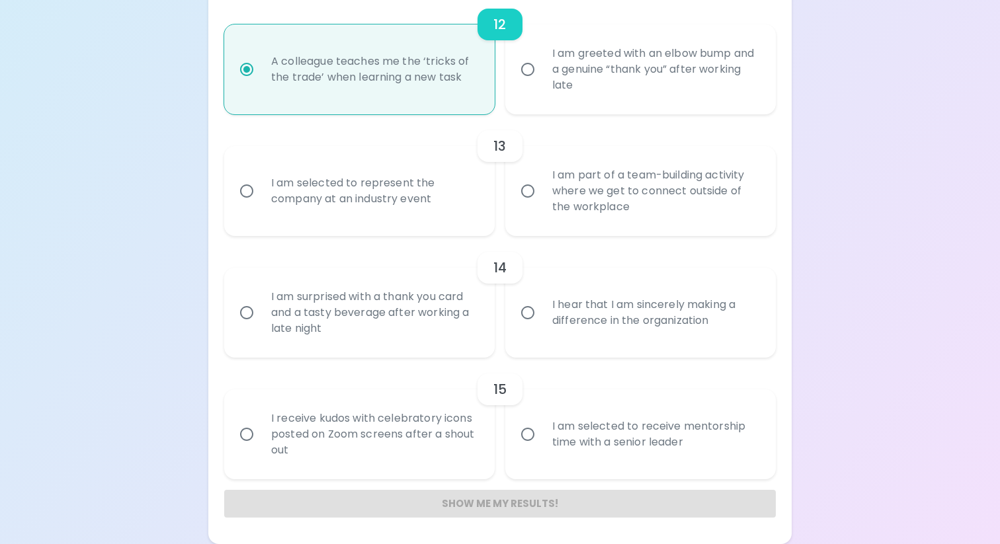
radio input "true"
click at [559, 185] on div "I am part of a team-building activity where we get to connect outside of the wo…" at bounding box center [654, 190] width 227 height 79
click at [541, 185] on input "I am part of a team-building activity where we get to connect outside of the wo…" at bounding box center [528, 191] width 28 height 28
radio input "false"
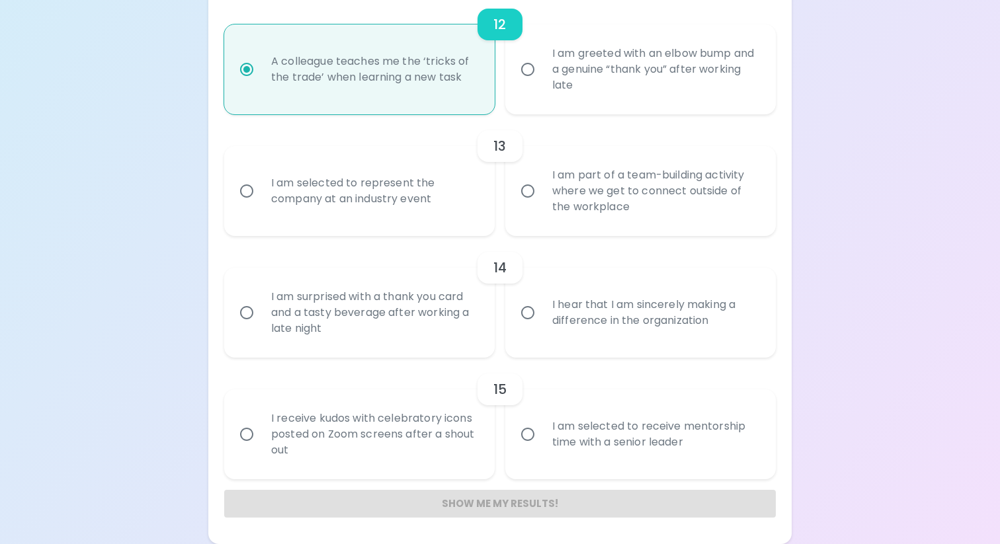
radio input "false"
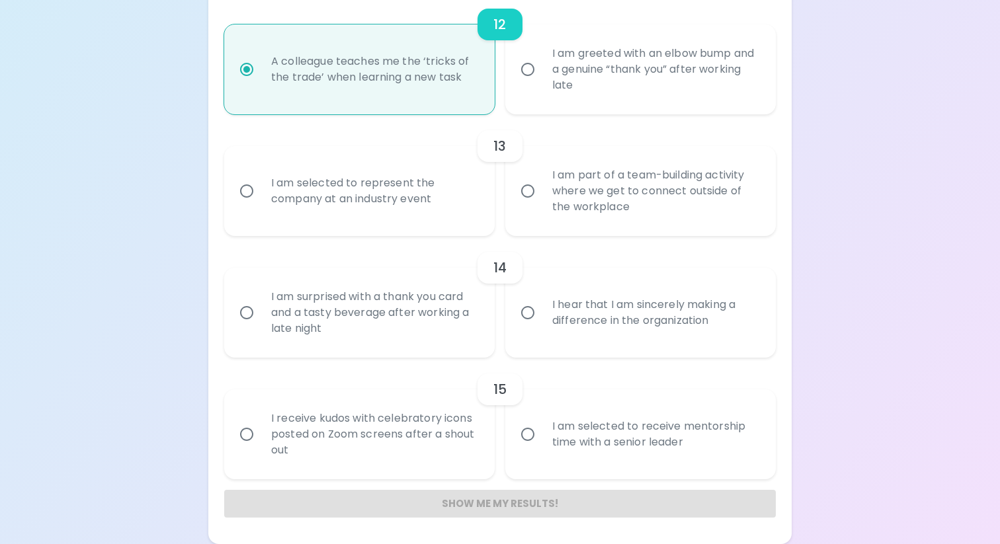
radio input "false"
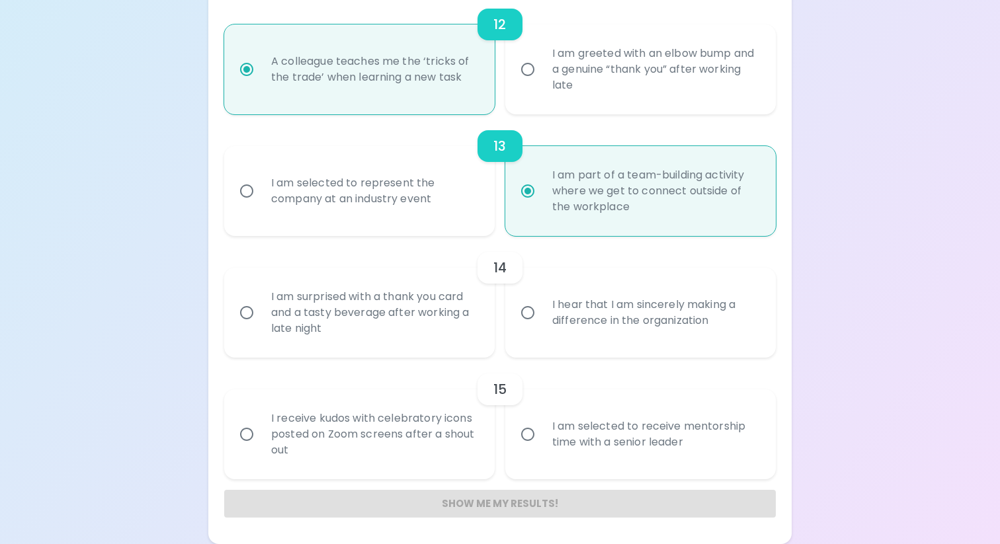
radio input "true"
click at [423, 311] on div "I am surprised with a thank you card and a tasty beverage after working a late …" at bounding box center [373, 312] width 227 height 79
click at [260, 311] on input "I am surprised with a thank you card and a tasty beverage after working a late …" at bounding box center [247, 313] width 28 height 28
radio input "false"
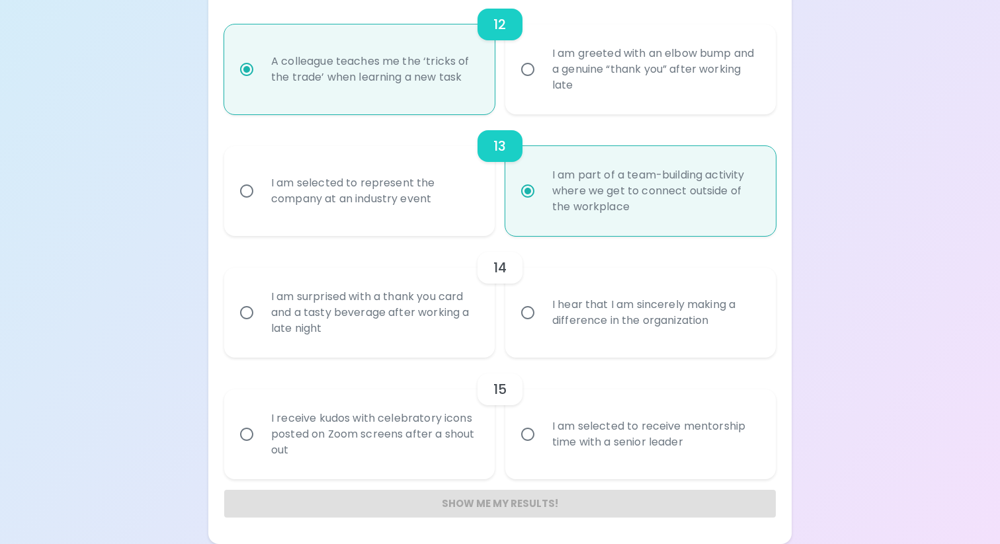
radio input "false"
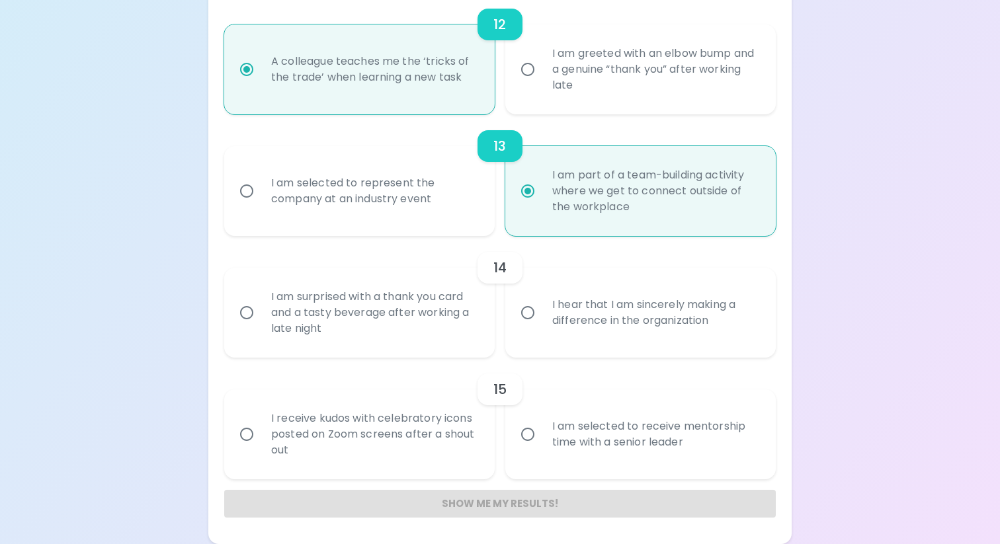
radio input "false"
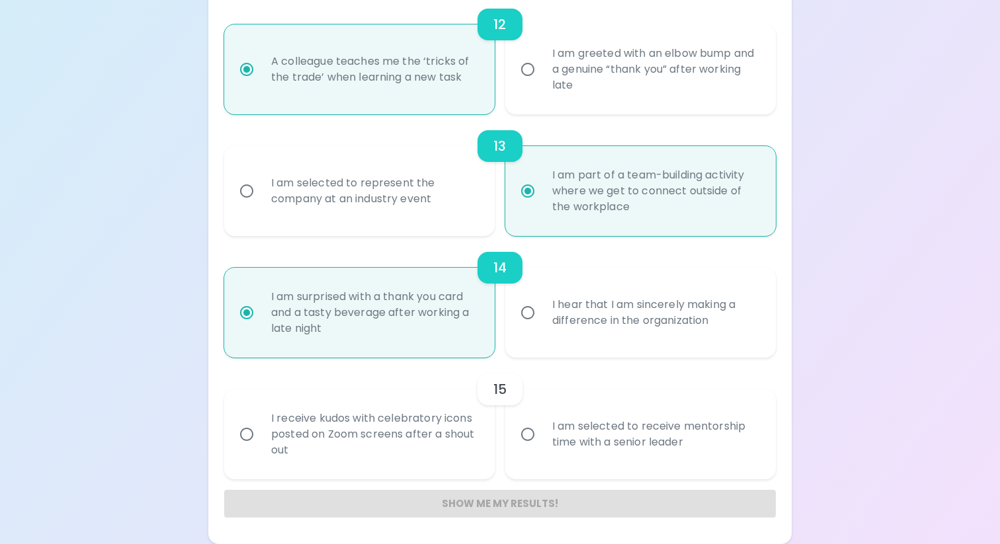
radio input "true"
click at [448, 436] on div "I receive kudos with celebratory icons posted on Zoom screens after a shout out" at bounding box center [373, 434] width 227 height 79
click at [260, 436] on input "I receive kudos with celebratory icons posted on Zoom screens after a shout out" at bounding box center [247, 434] width 28 height 28
radio input "false"
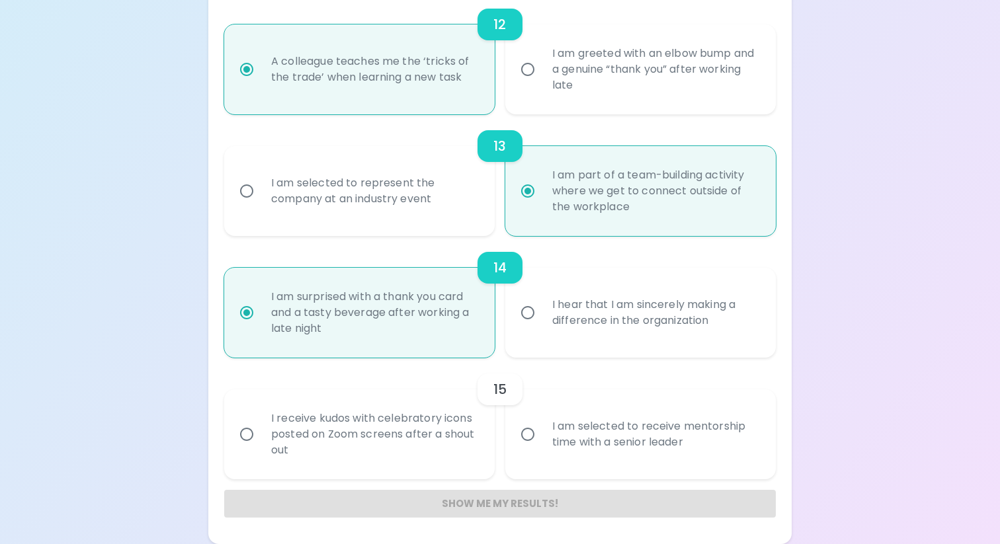
radio input "false"
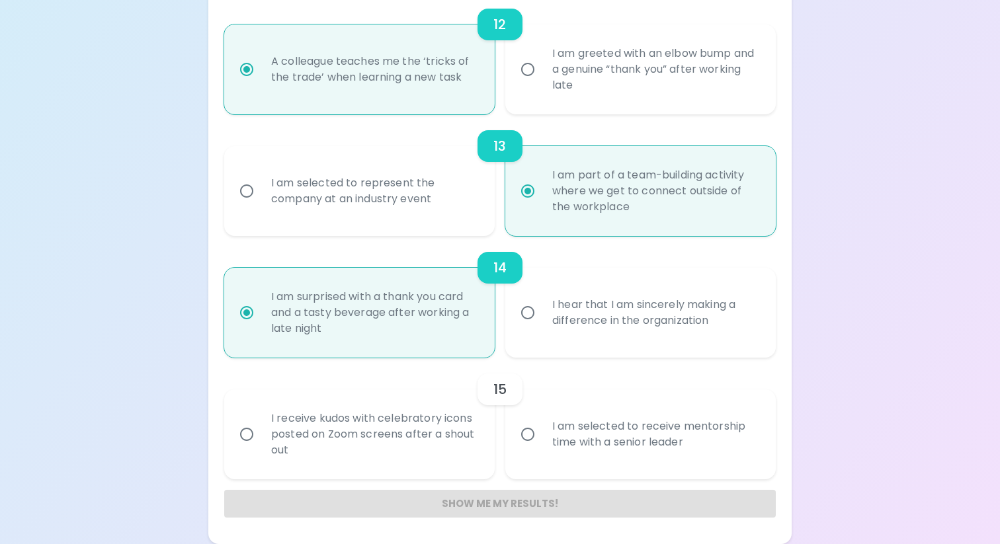
radio input "false"
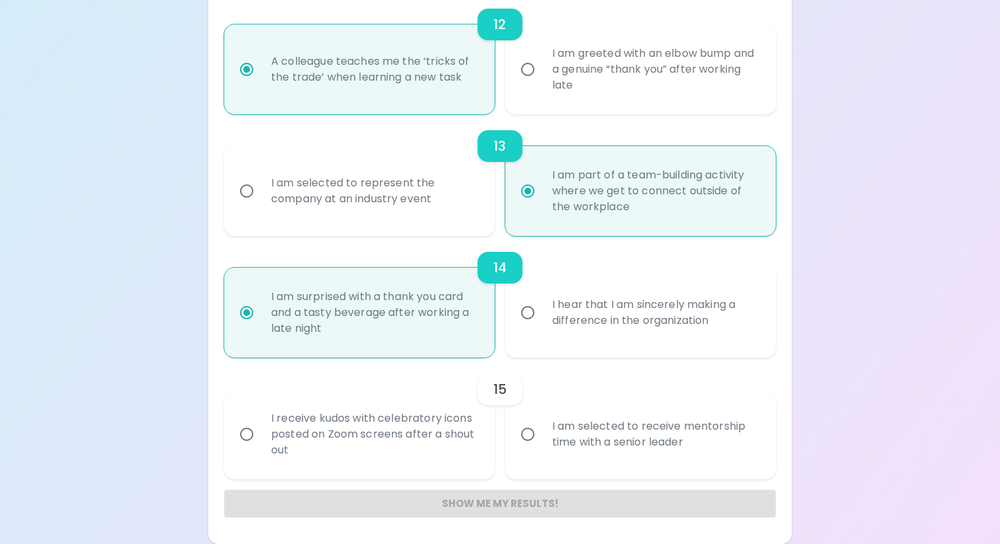
radio input "false"
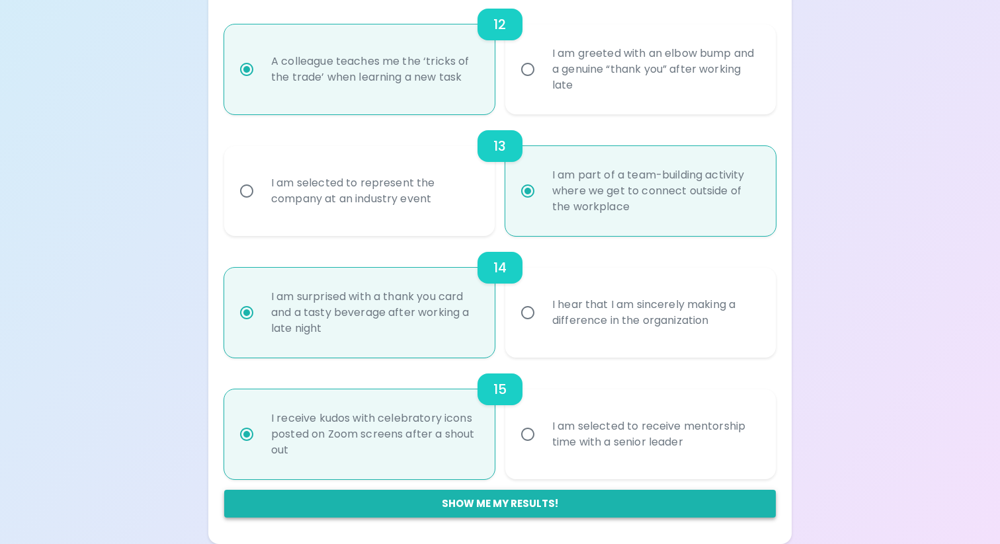
radio input "true"
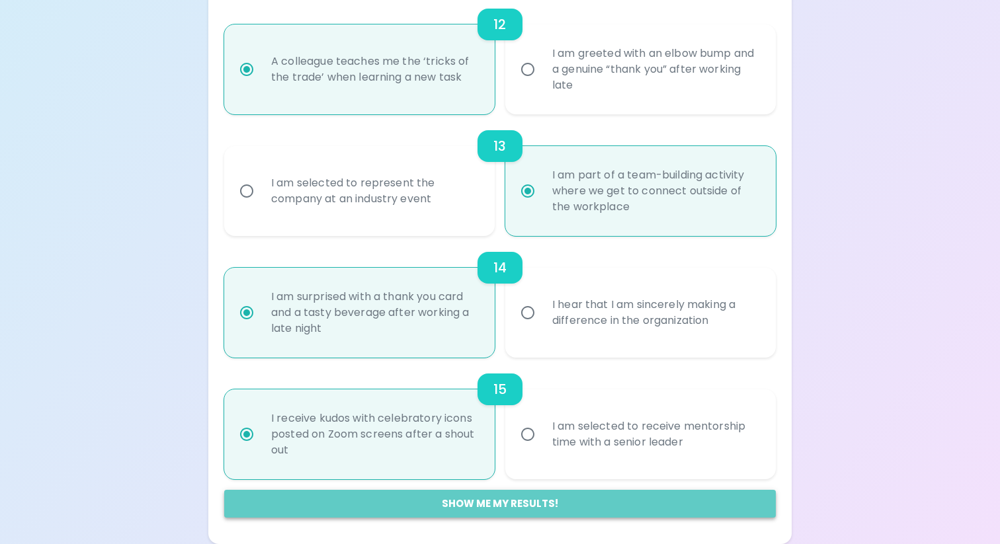
click at [495, 502] on button "Show me my results!" at bounding box center [499, 504] width 551 height 28
radio input "false"
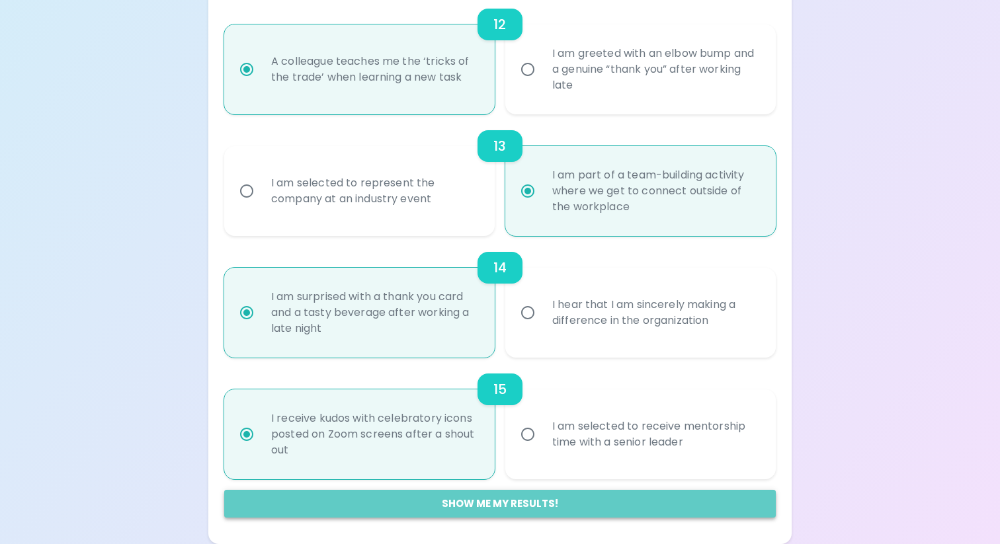
radio input "false"
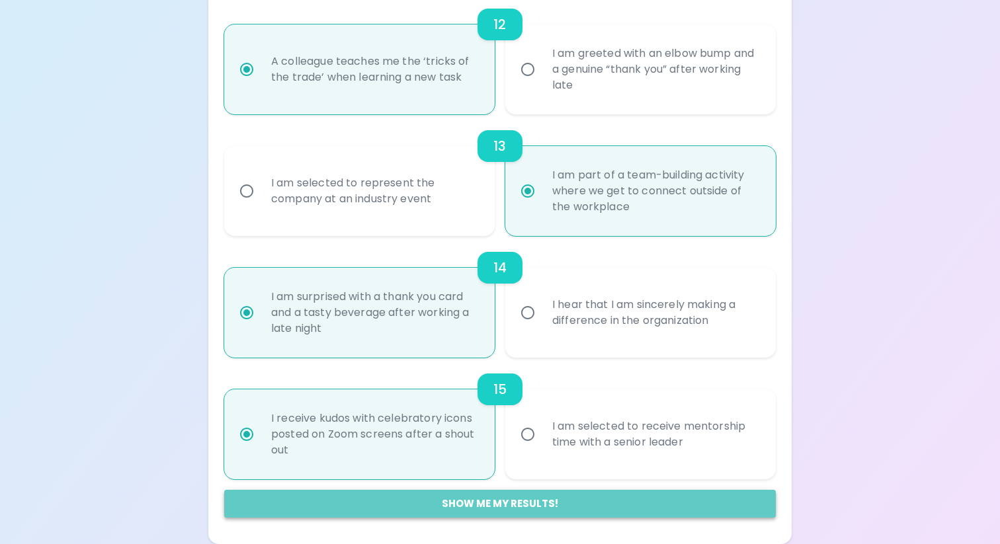
radio input "false"
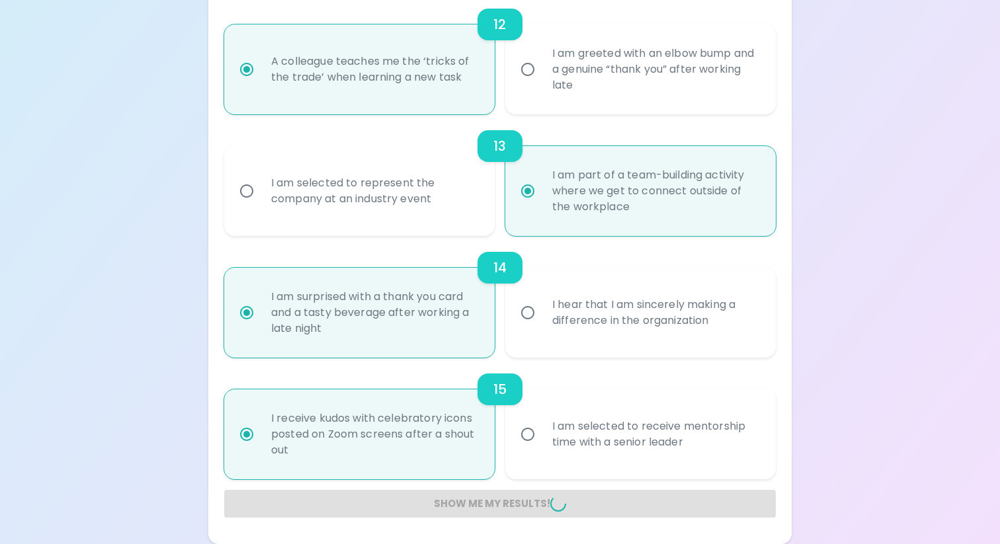
radio input "false"
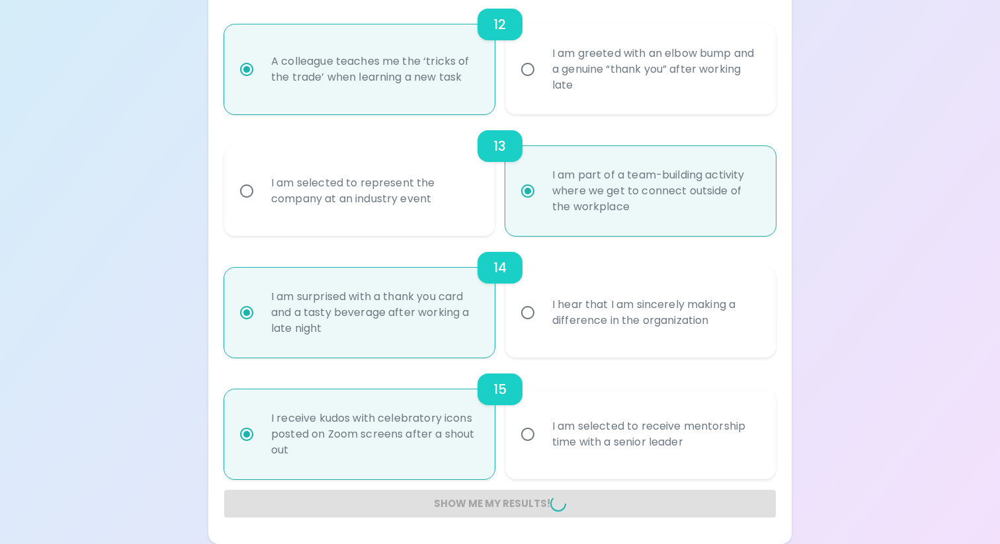
radio input "false"
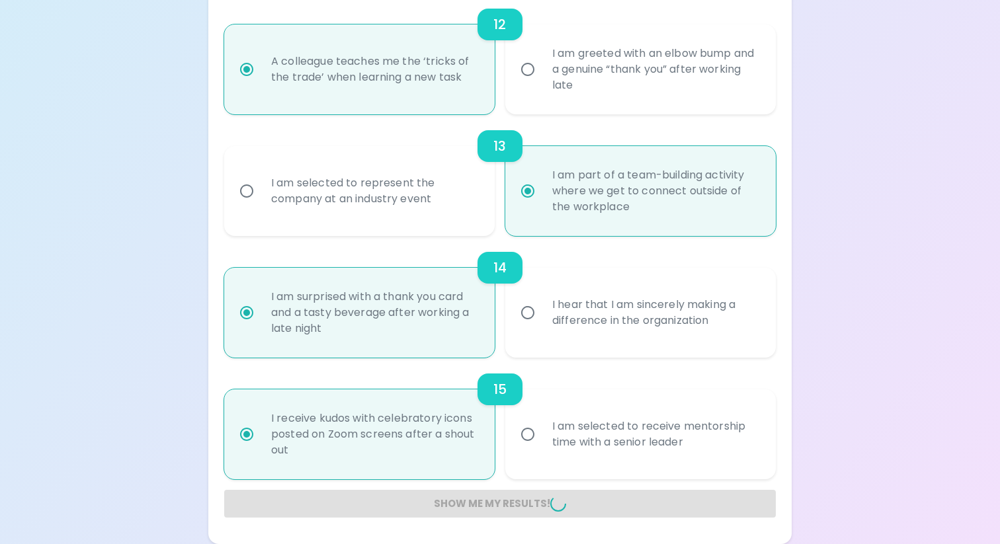
radio input "false"
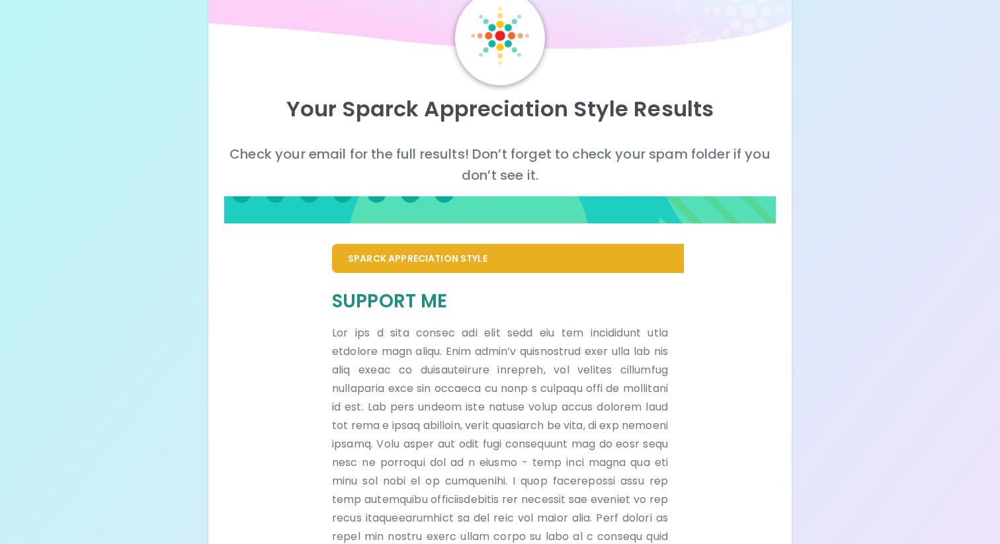
scroll to position [0, 0]
